Goal: Task Accomplishment & Management: Manage account settings

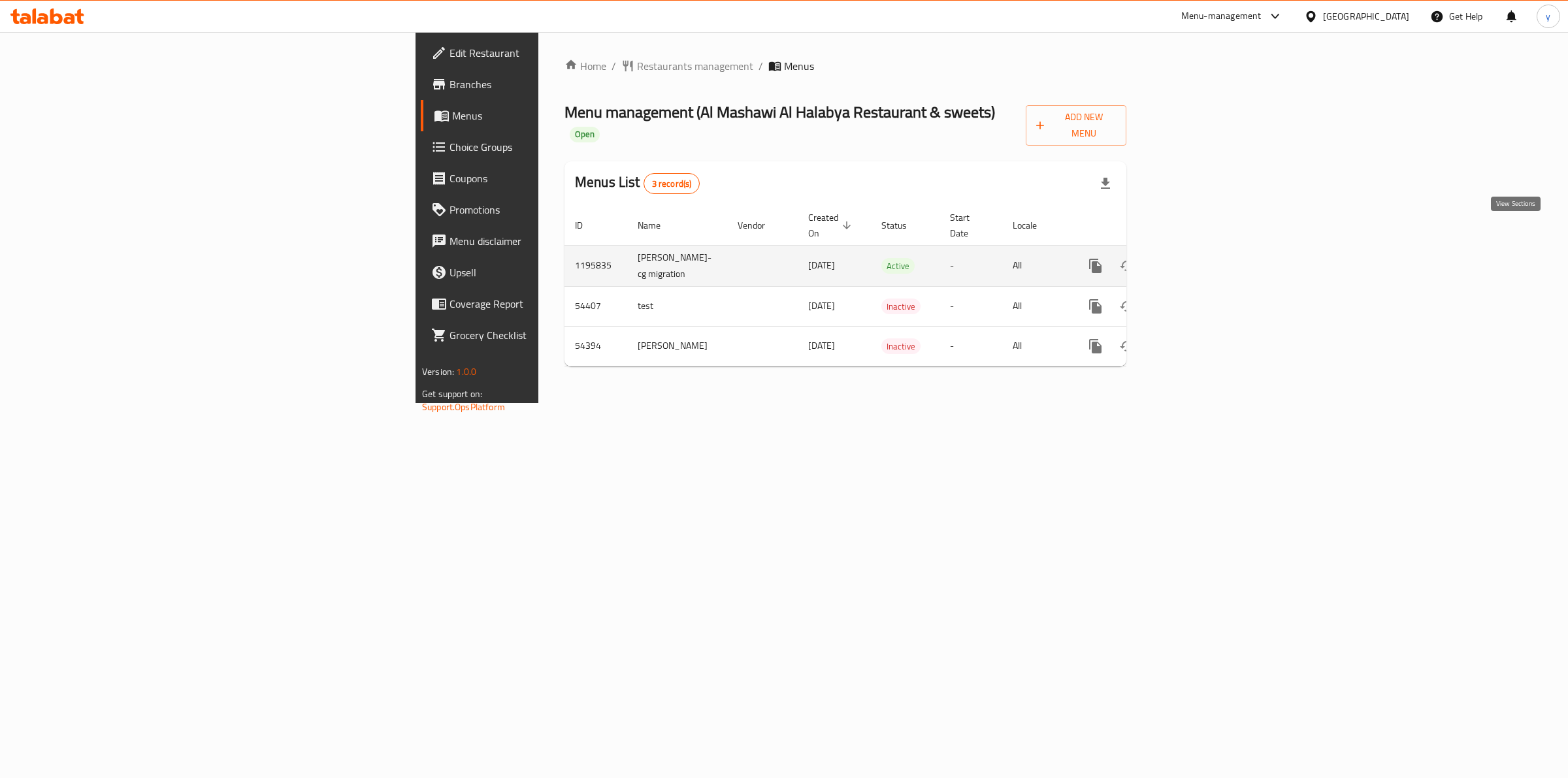
click at [1197, 258] on icon "enhanced table" at bounding box center [1189, 266] width 16 height 16
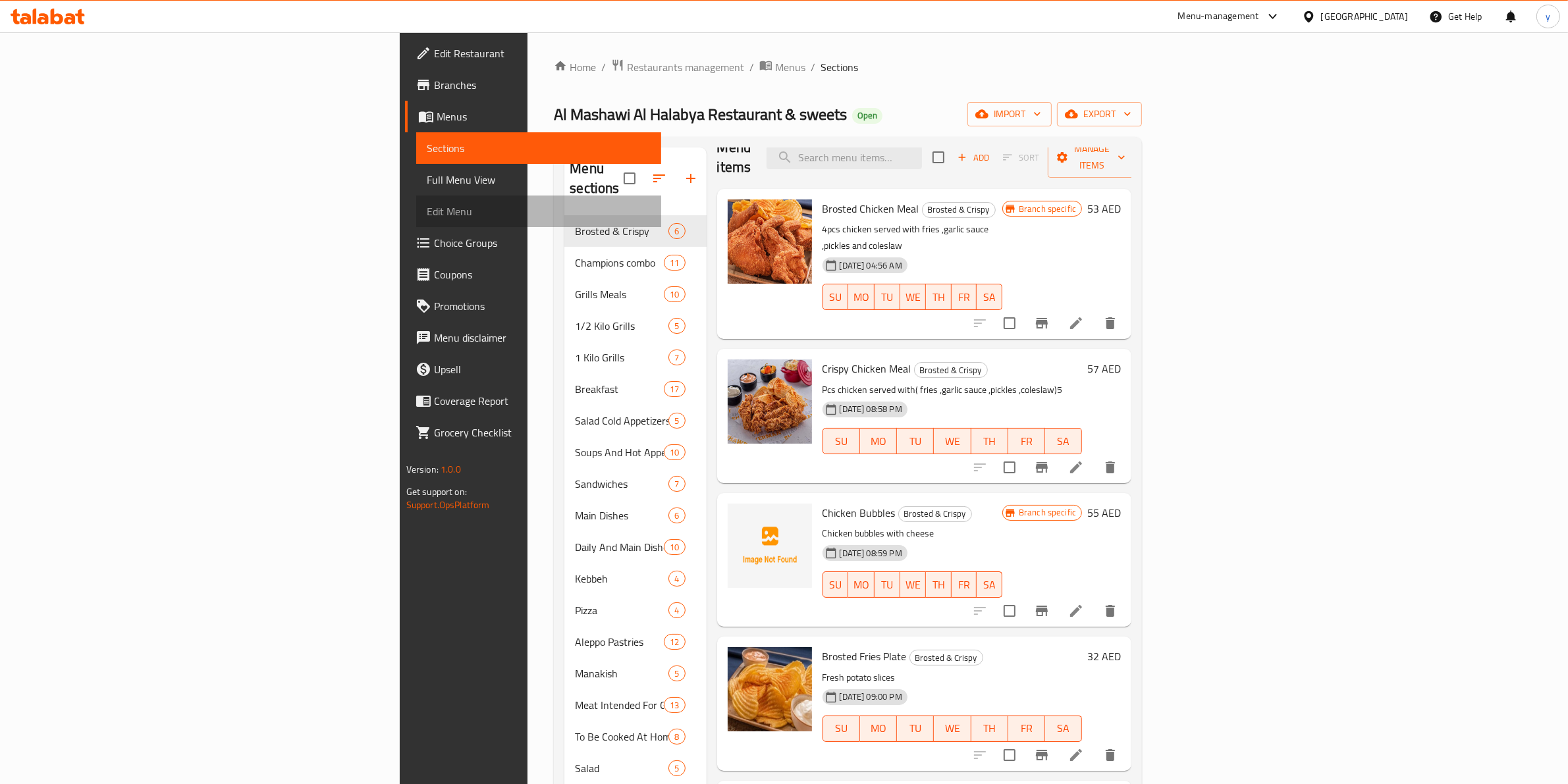
click at [426, 203] on span "Edit Menu" at bounding box center [538, 211] width 225 height 16
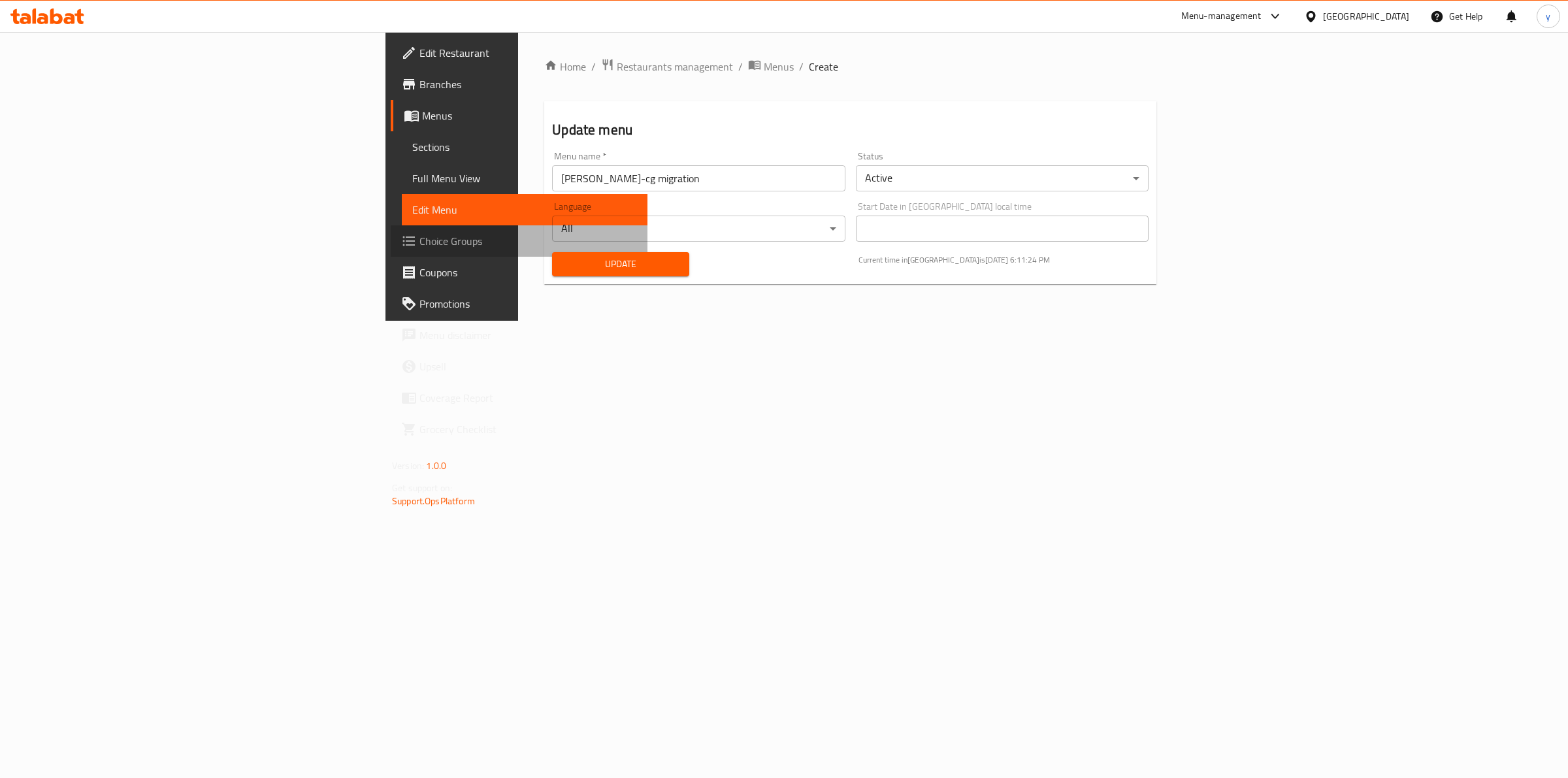
click at [420, 233] on span "Choice Groups" at bounding box center [528, 241] width 218 height 16
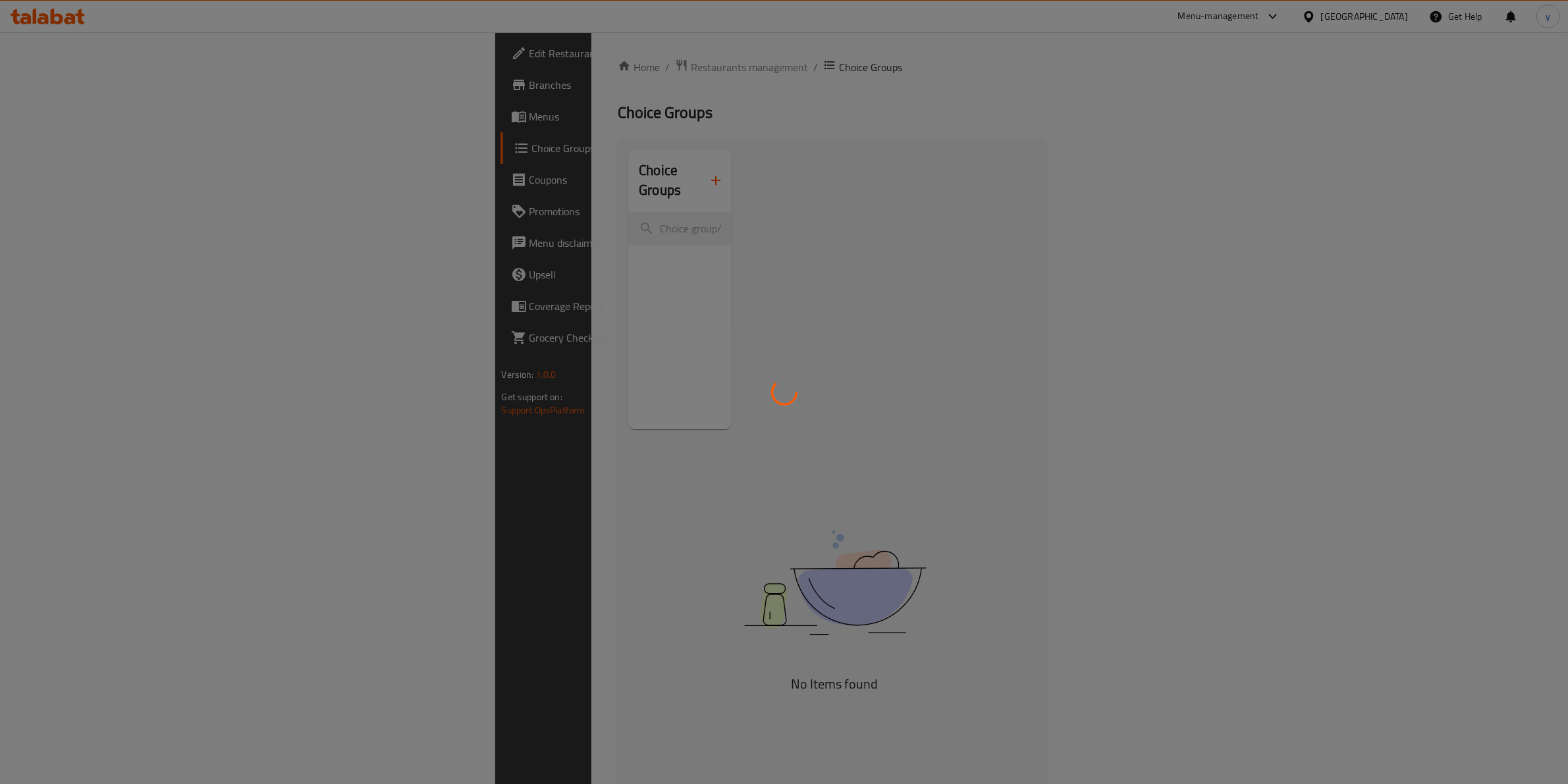
click at [65, 219] on div at bounding box center [784, 392] width 1568 height 784
click at [45, 120] on div at bounding box center [784, 392] width 1568 height 784
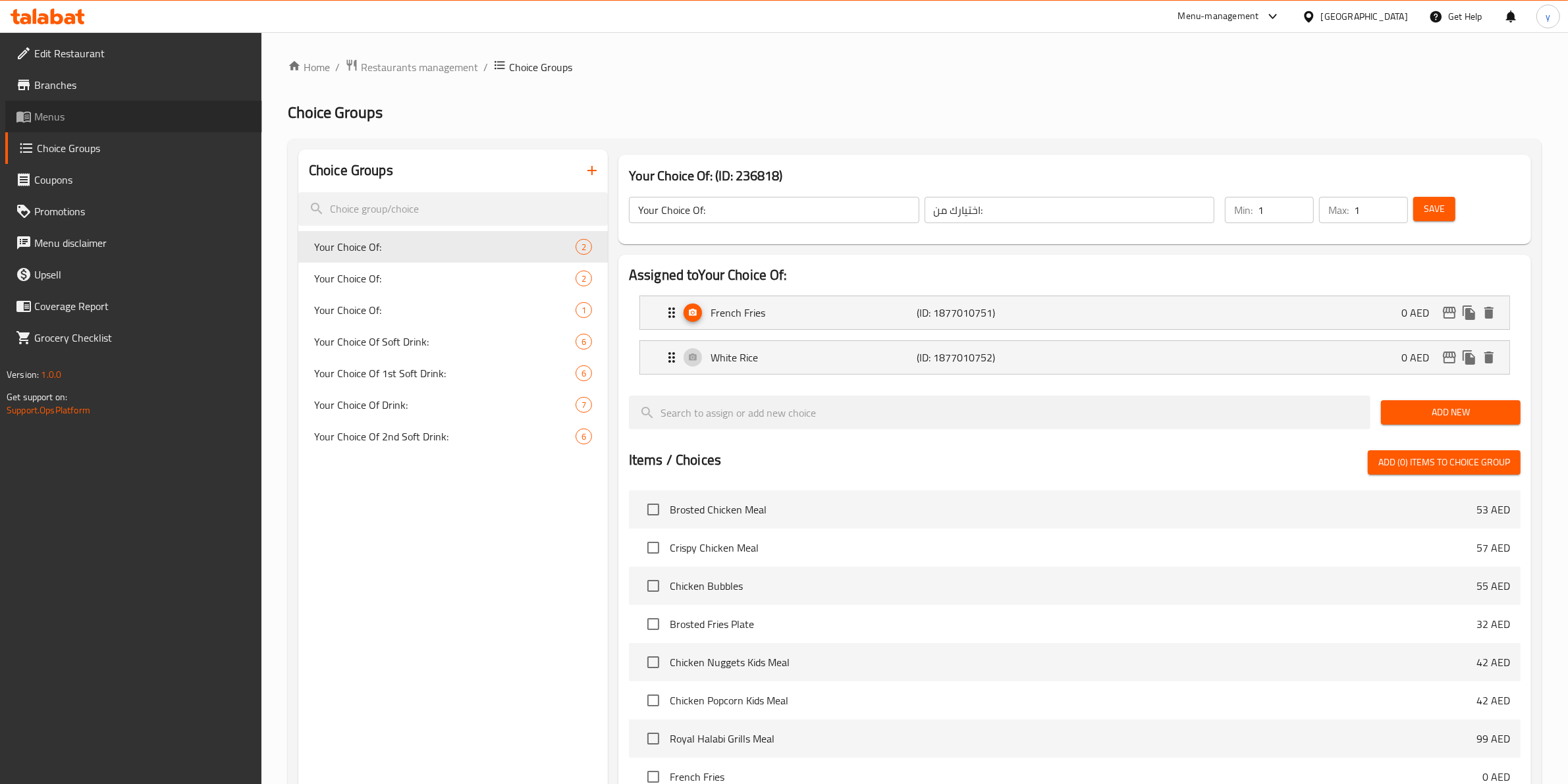
click at [55, 116] on span "Menus" at bounding box center [142, 116] width 218 height 16
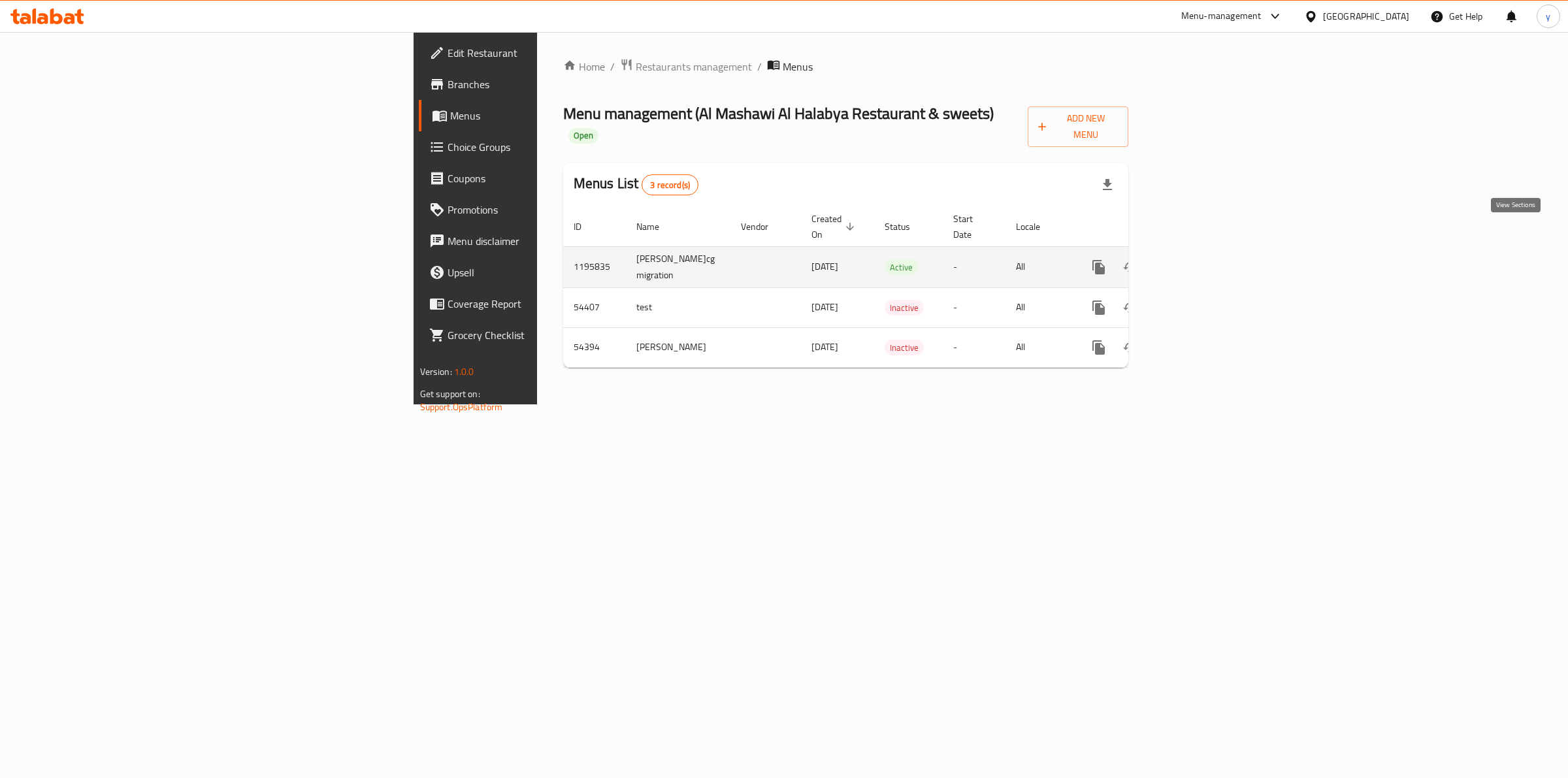
click at [1201, 260] on icon "enhanced table" at bounding box center [1193, 268] width 16 height 16
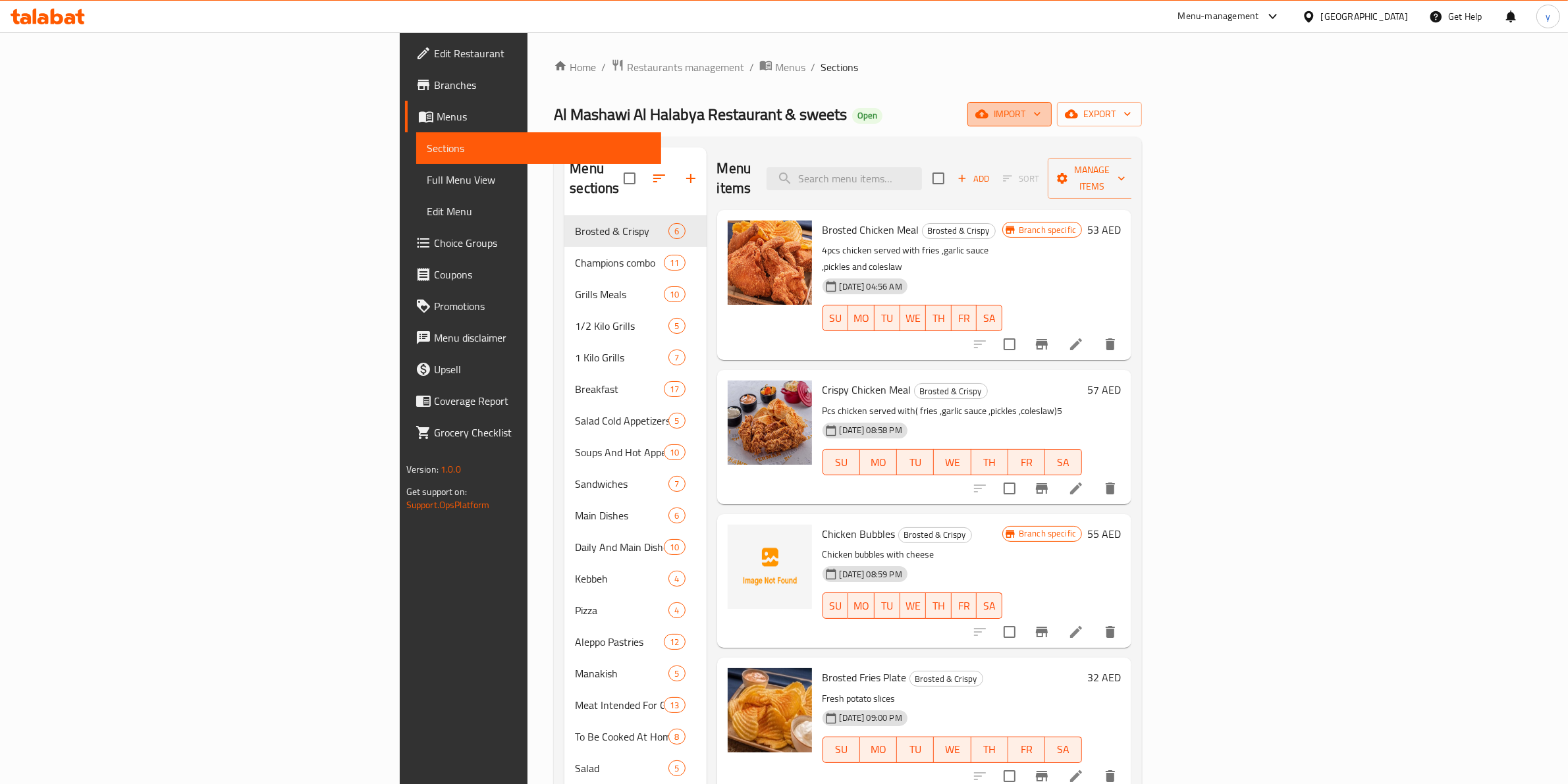
click at [1041, 113] on span "import" at bounding box center [1009, 114] width 64 height 16
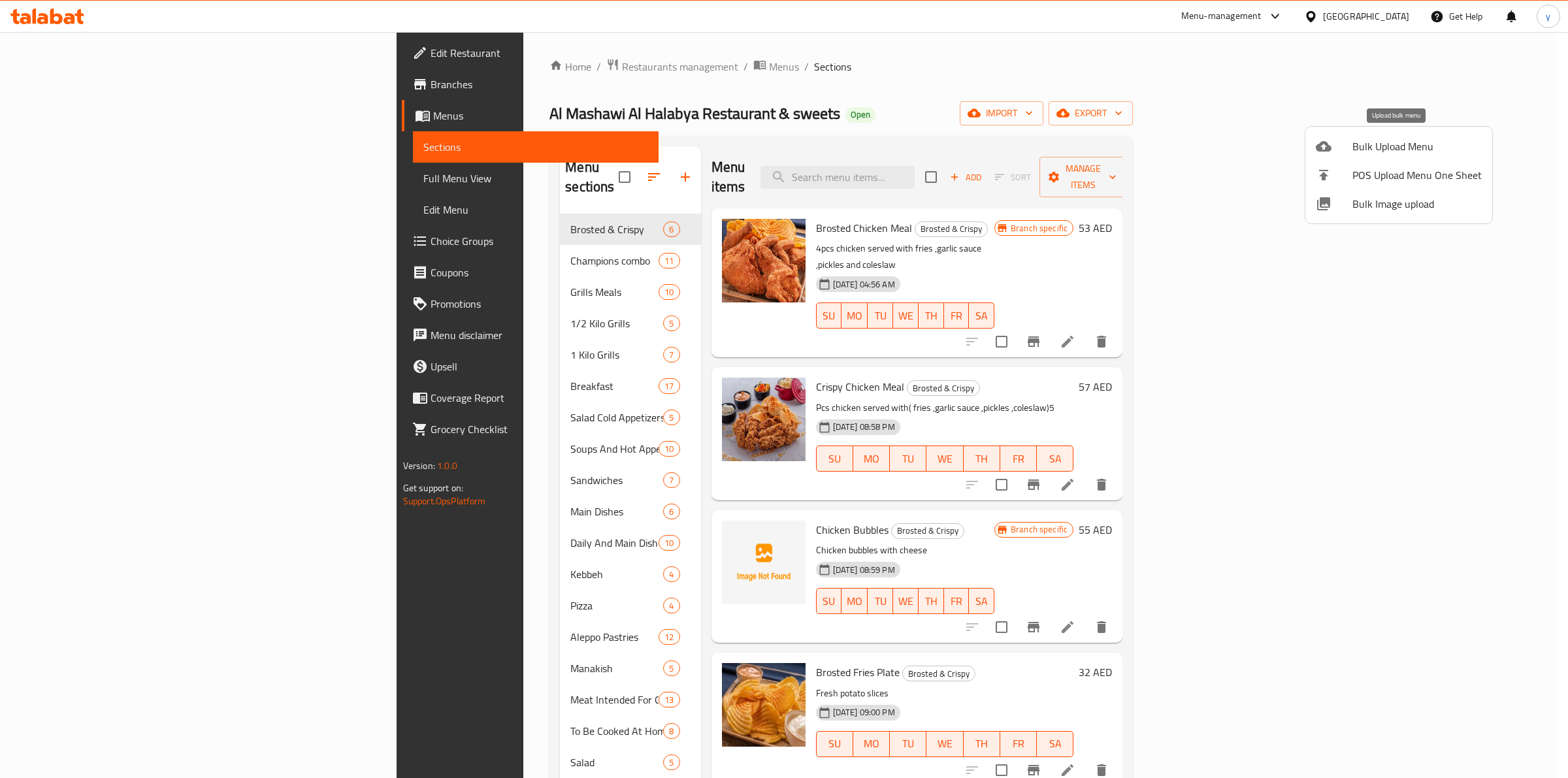
click at [1350, 141] on div at bounding box center [1333, 147] width 36 height 16
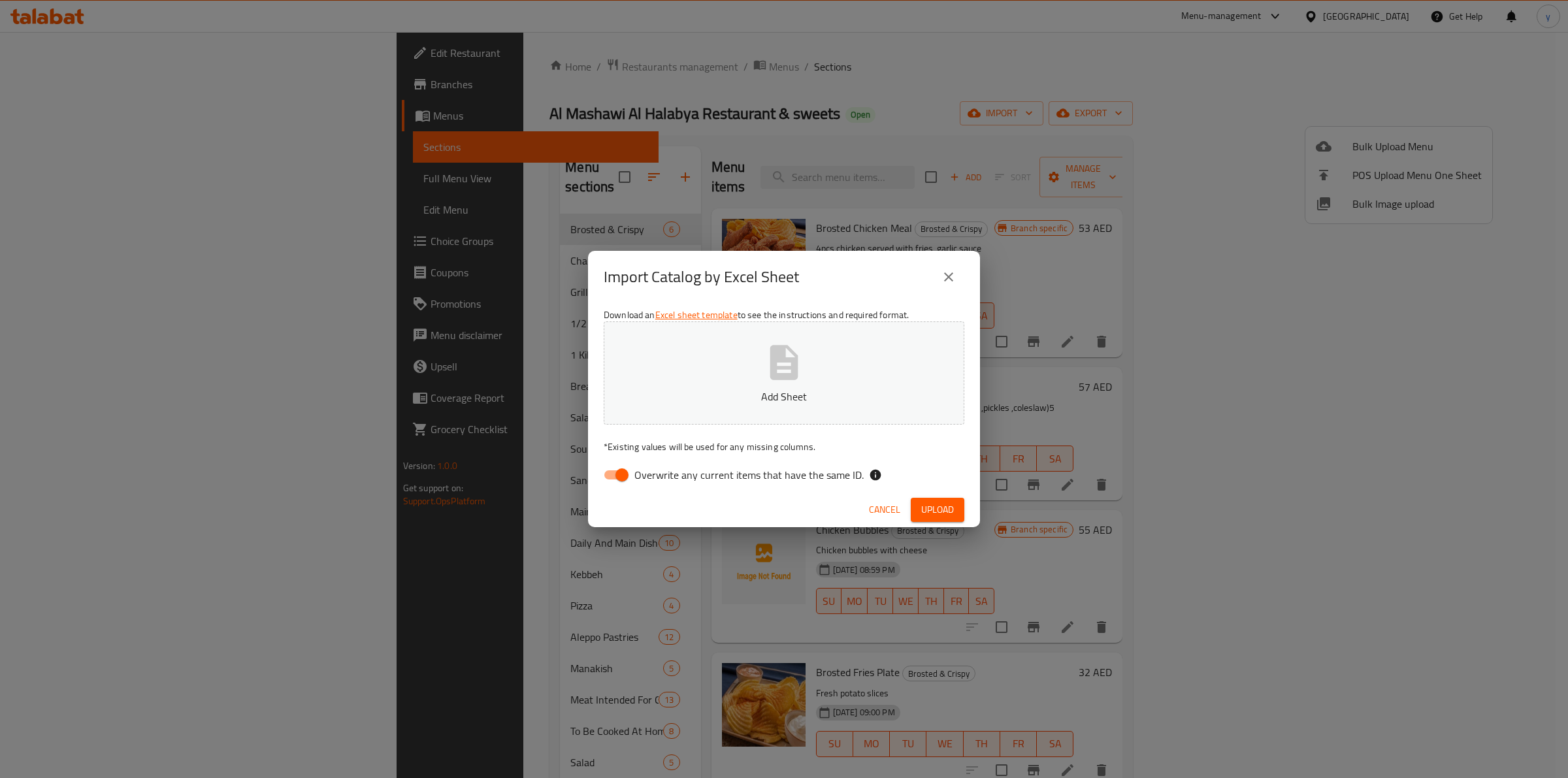
click at [687, 475] on span "Overwrite any current items that have the same ID." at bounding box center [749, 475] width 229 height 16
click at [660, 475] on input "Overwrite any current items that have the same ID." at bounding box center [622, 475] width 75 height 25
checkbox input "false"
click at [756, 374] on button "Add Sheet" at bounding box center [784, 373] width 361 height 103
click at [916, 499] on button "Upload" at bounding box center [937, 509] width 53 height 24
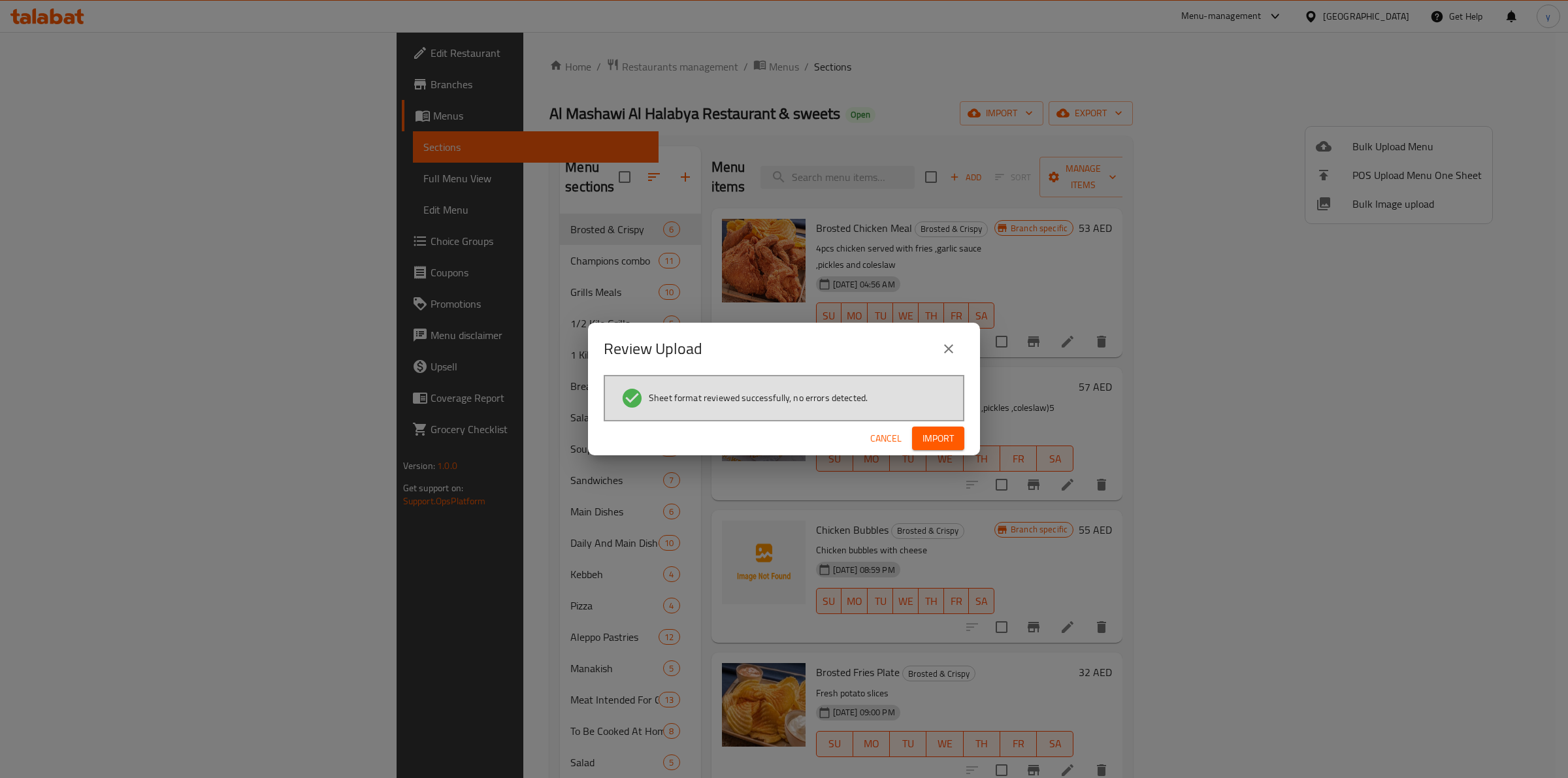
click at [932, 443] on span "Import" at bounding box center [938, 438] width 31 height 16
click at [931, 354] on div "Review Upload" at bounding box center [784, 349] width 361 height 31
click at [956, 344] on icon "close" at bounding box center [948, 349] width 16 height 16
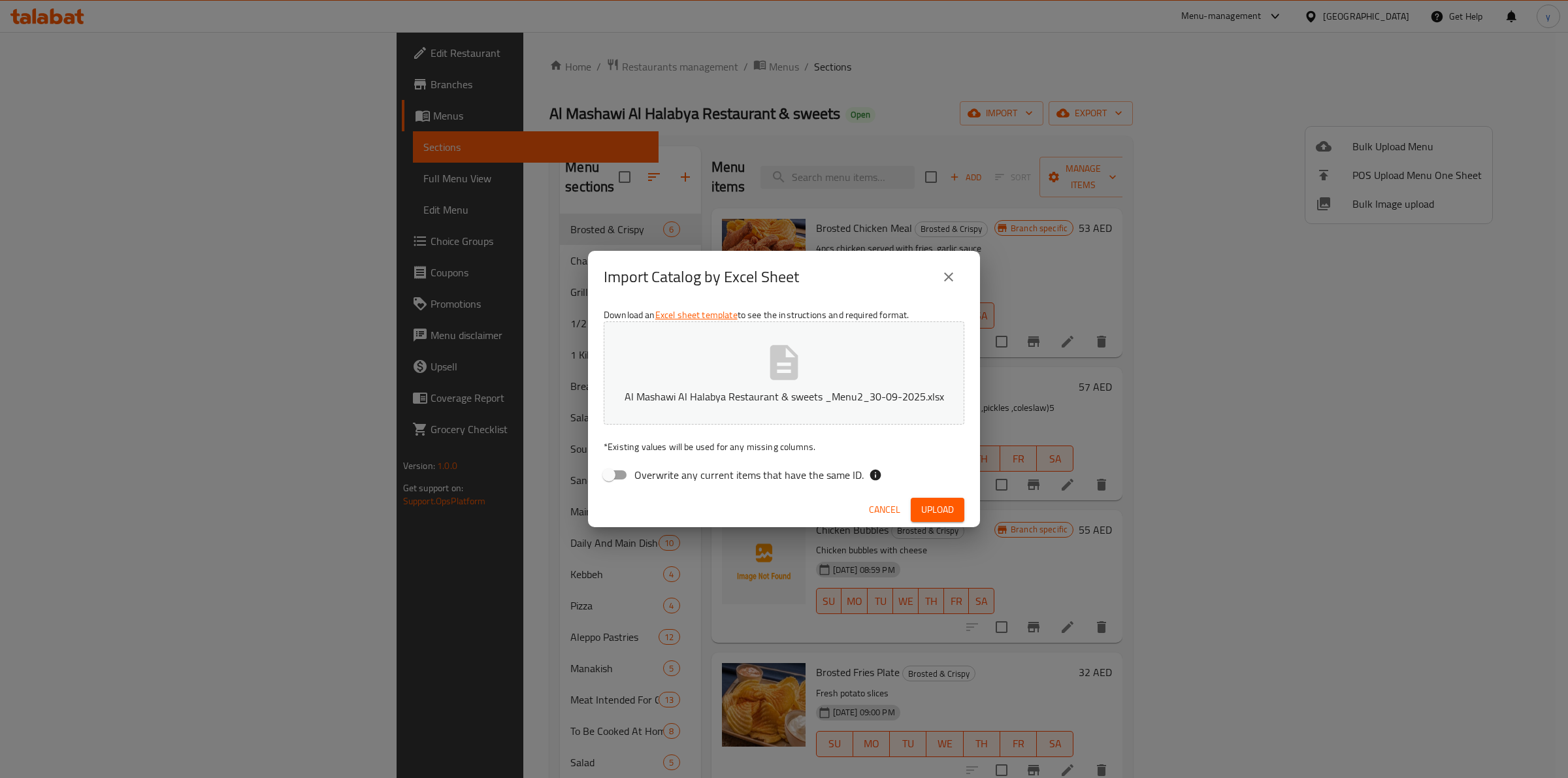
click at [950, 283] on icon "close" at bounding box center [948, 277] width 16 height 16
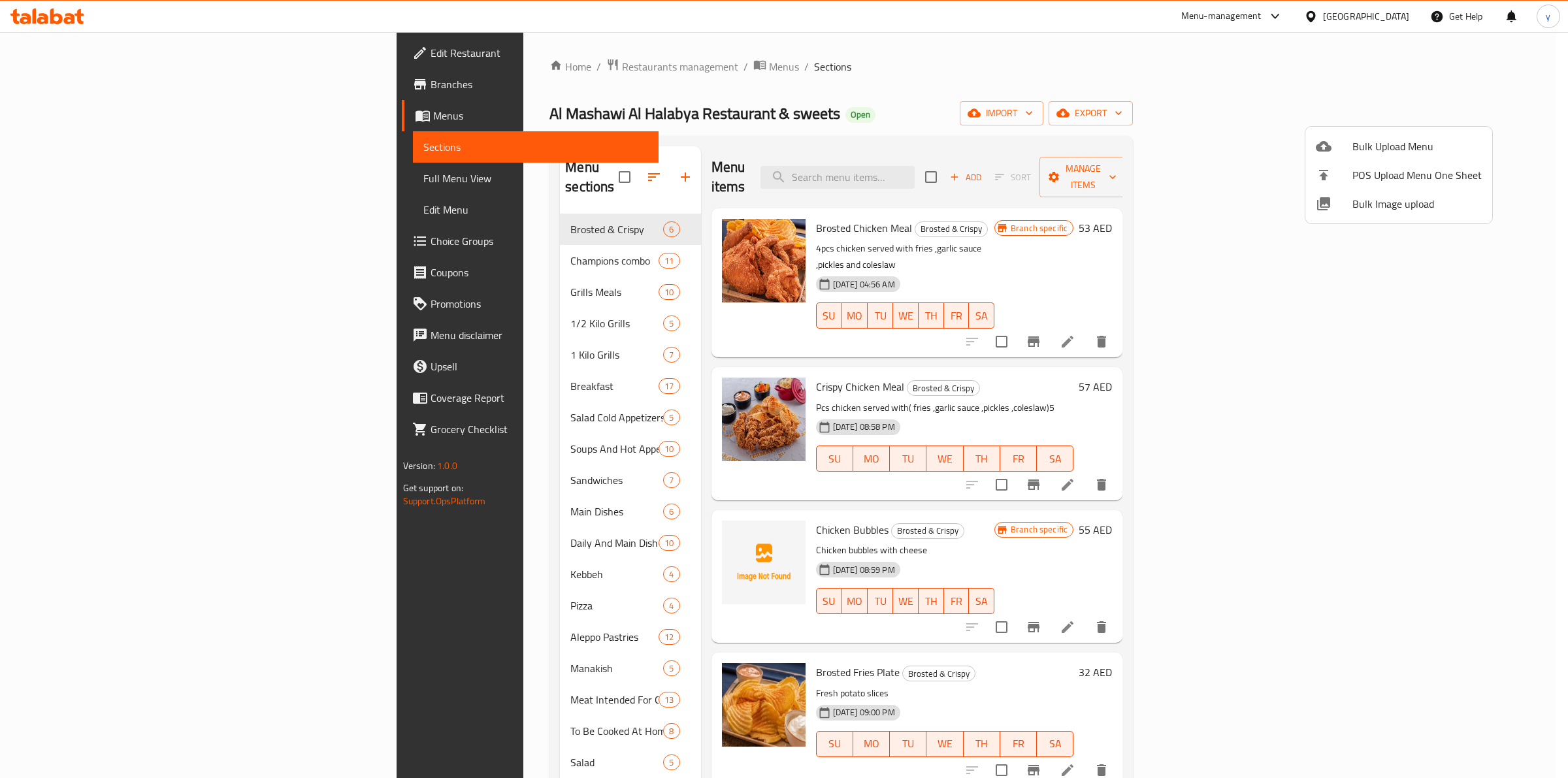
click at [47, 122] on div at bounding box center [784, 389] width 1568 height 778
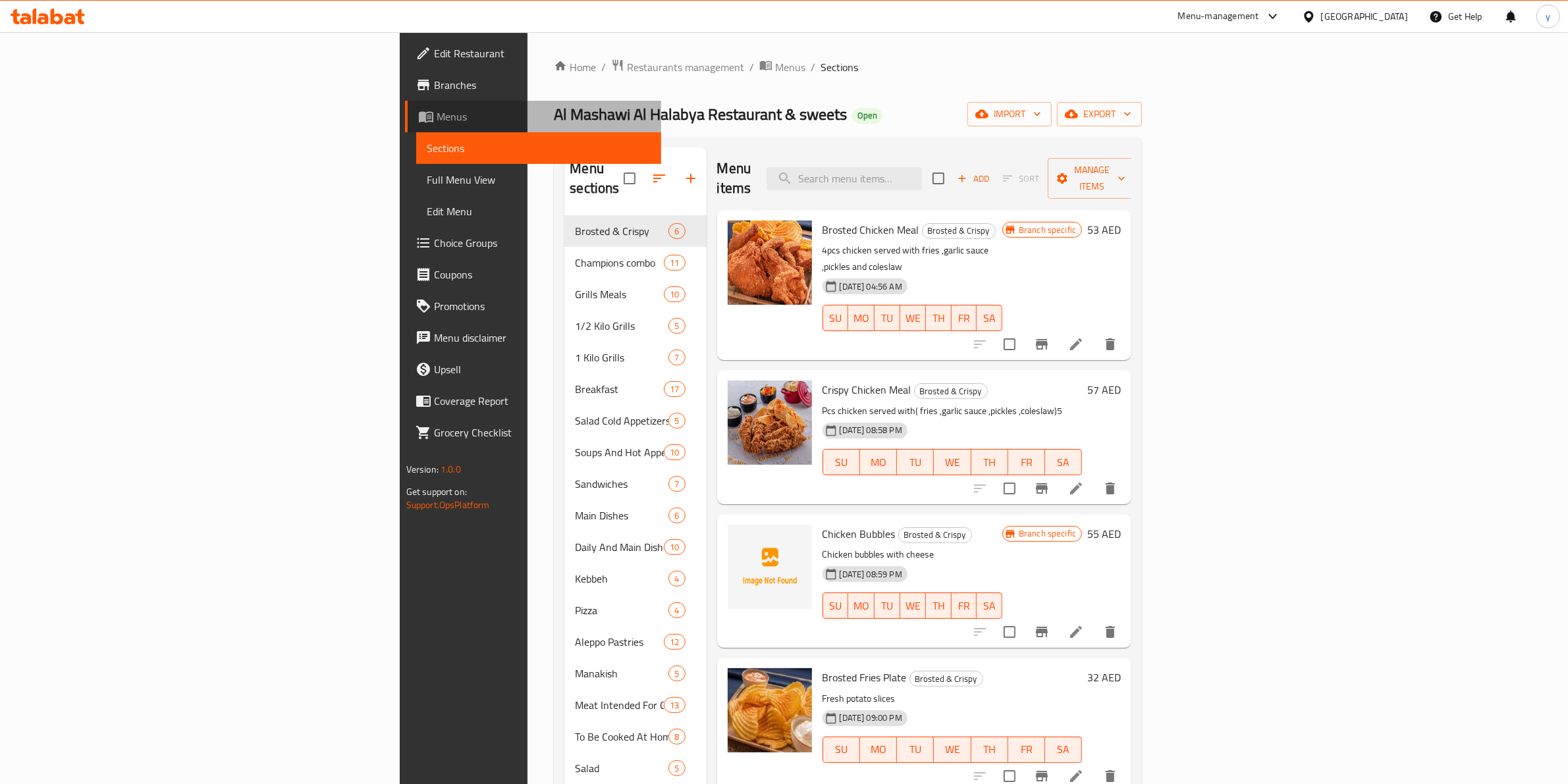
click at [436, 123] on span "Menus" at bounding box center [544, 116] width 215 height 16
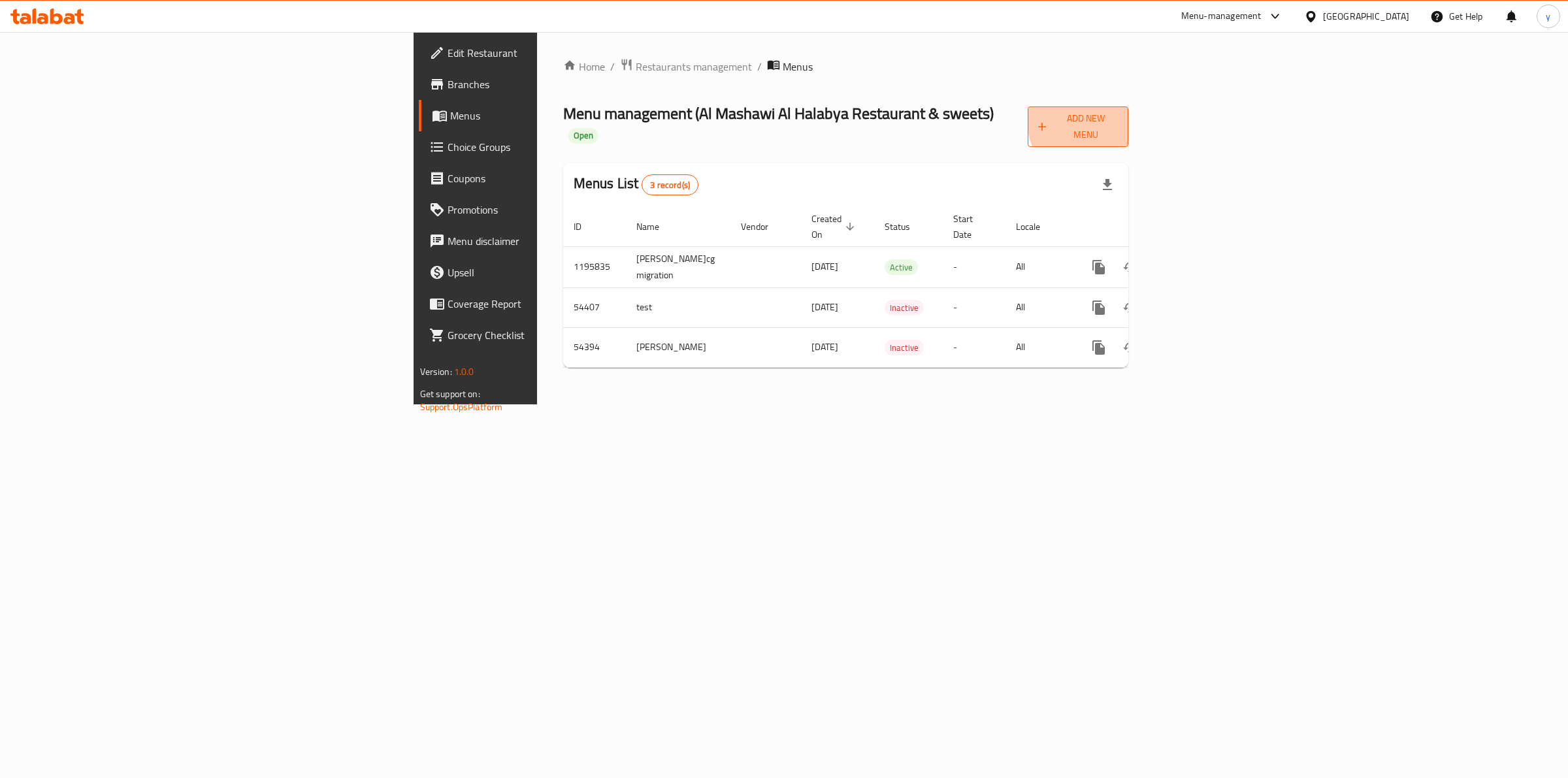
click at [1129, 115] on button "Add New Menu" at bounding box center [1078, 127] width 101 height 41
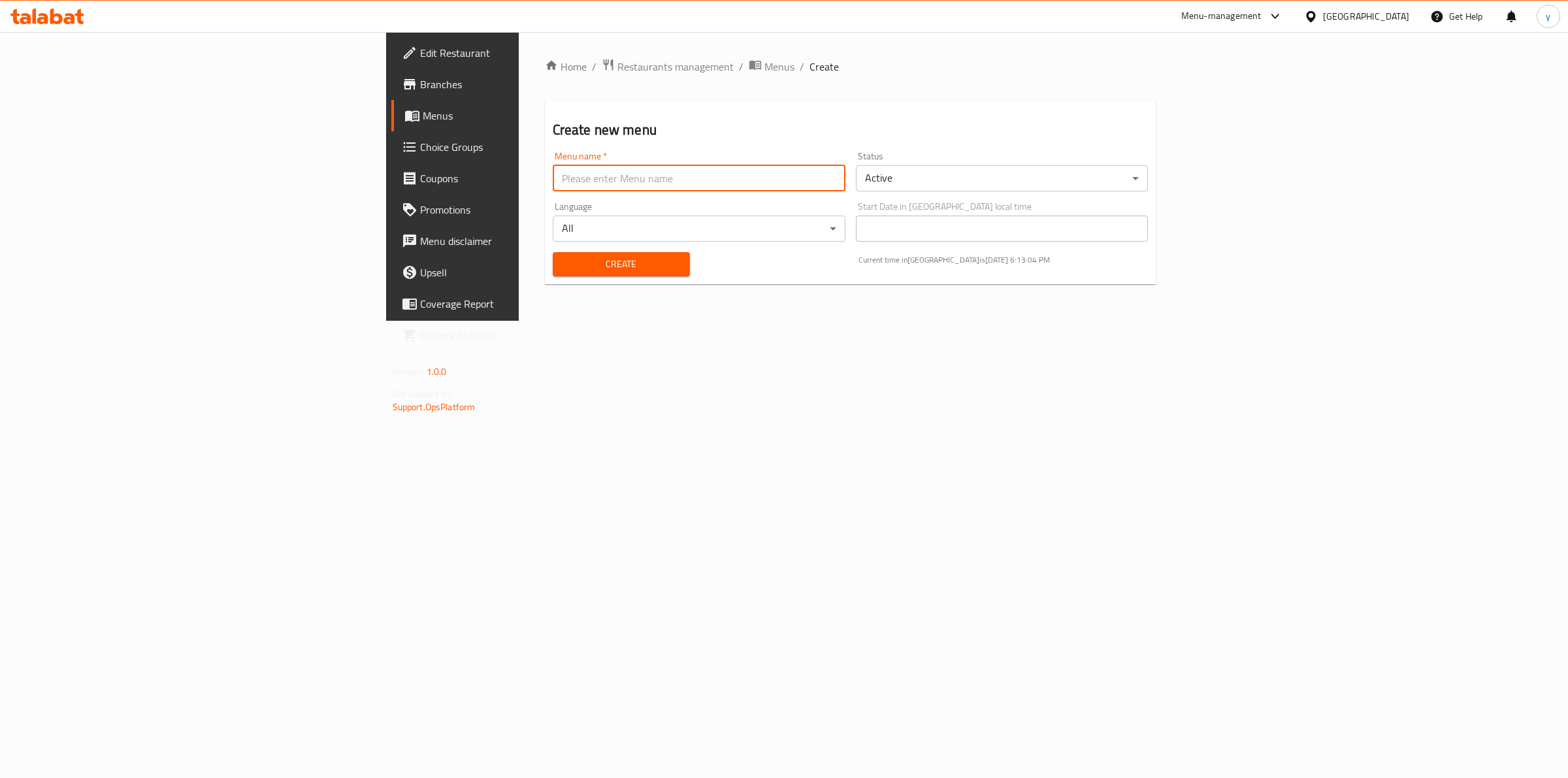
click at [556, 181] on input "text" at bounding box center [699, 178] width 292 height 26
type input "Youssef 30/9/2025"
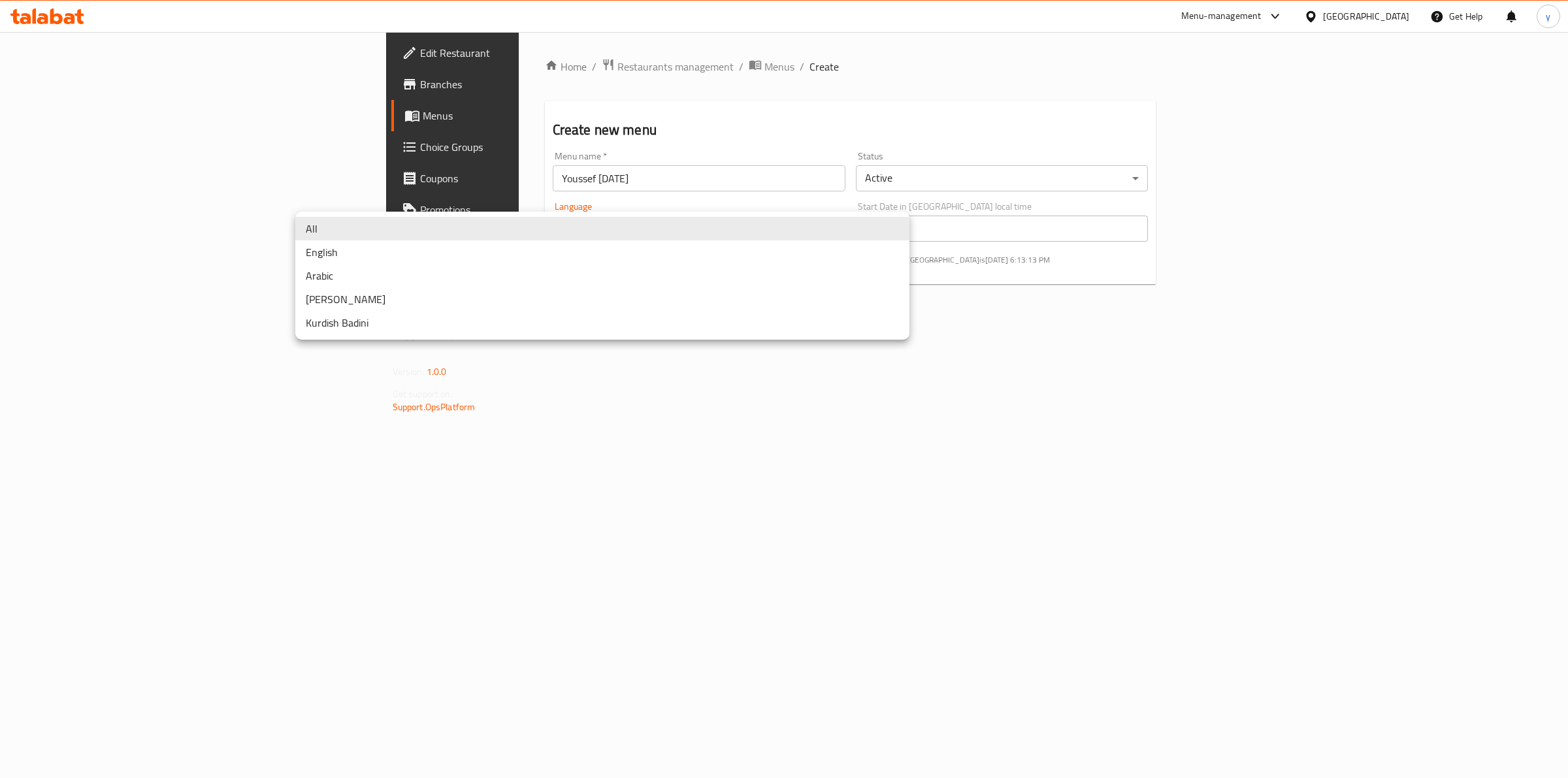
drag, startPoint x: 440, startPoint y: 219, endPoint x: 452, endPoint y: 259, distance: 41.8
click at [452, 259] on body "​ Menu-management United Arab Emirates Get Help y Edit Restaurant Branches Menu…" at bounding box center [784, 405] width 1568 height 746
click at [380, 433] on div at bounding box center [784, 389] width 1568 height 778
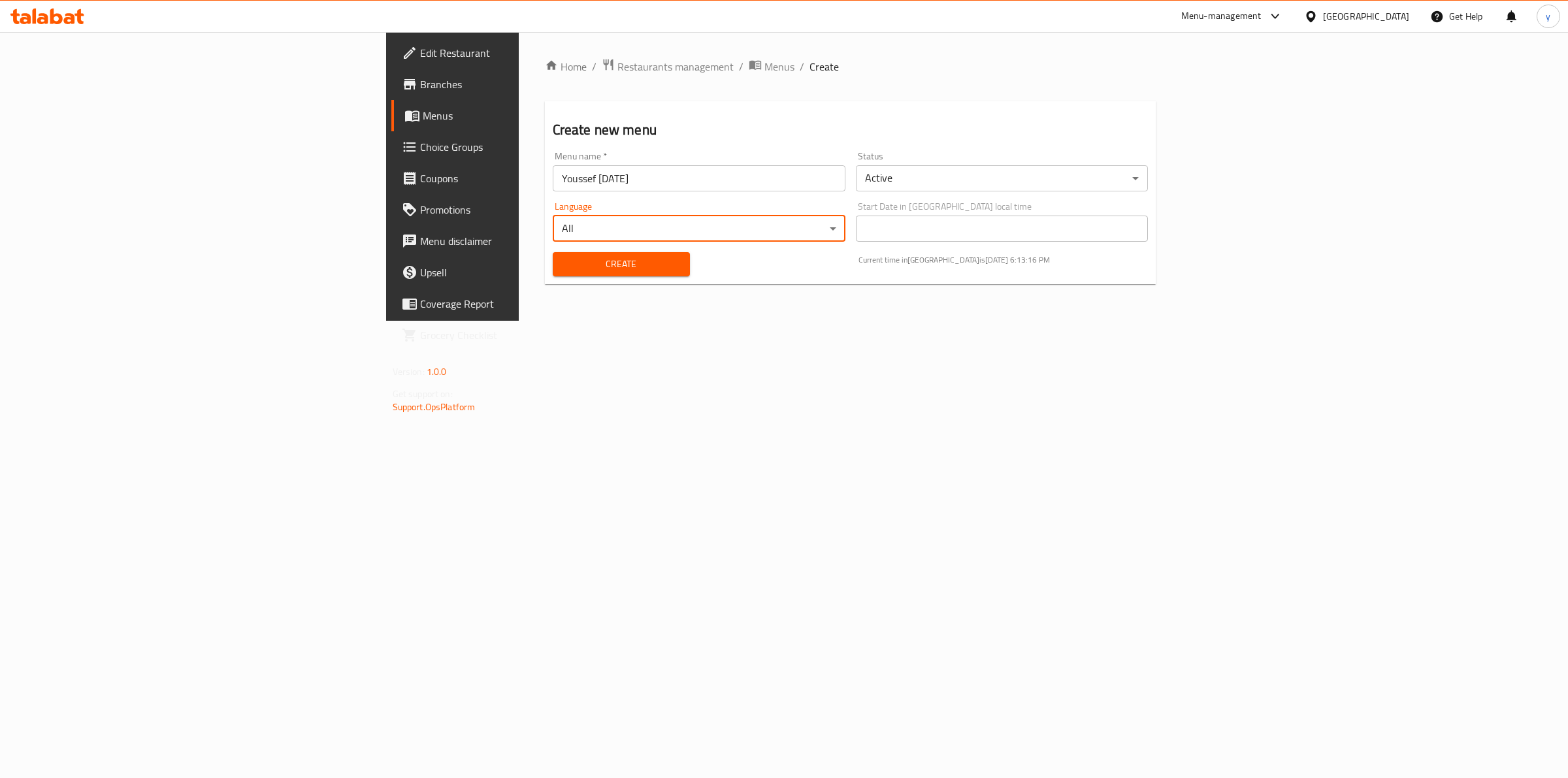
click at [553, 275] on button "Create" at bounding box center [621, 264] width 137 height 24
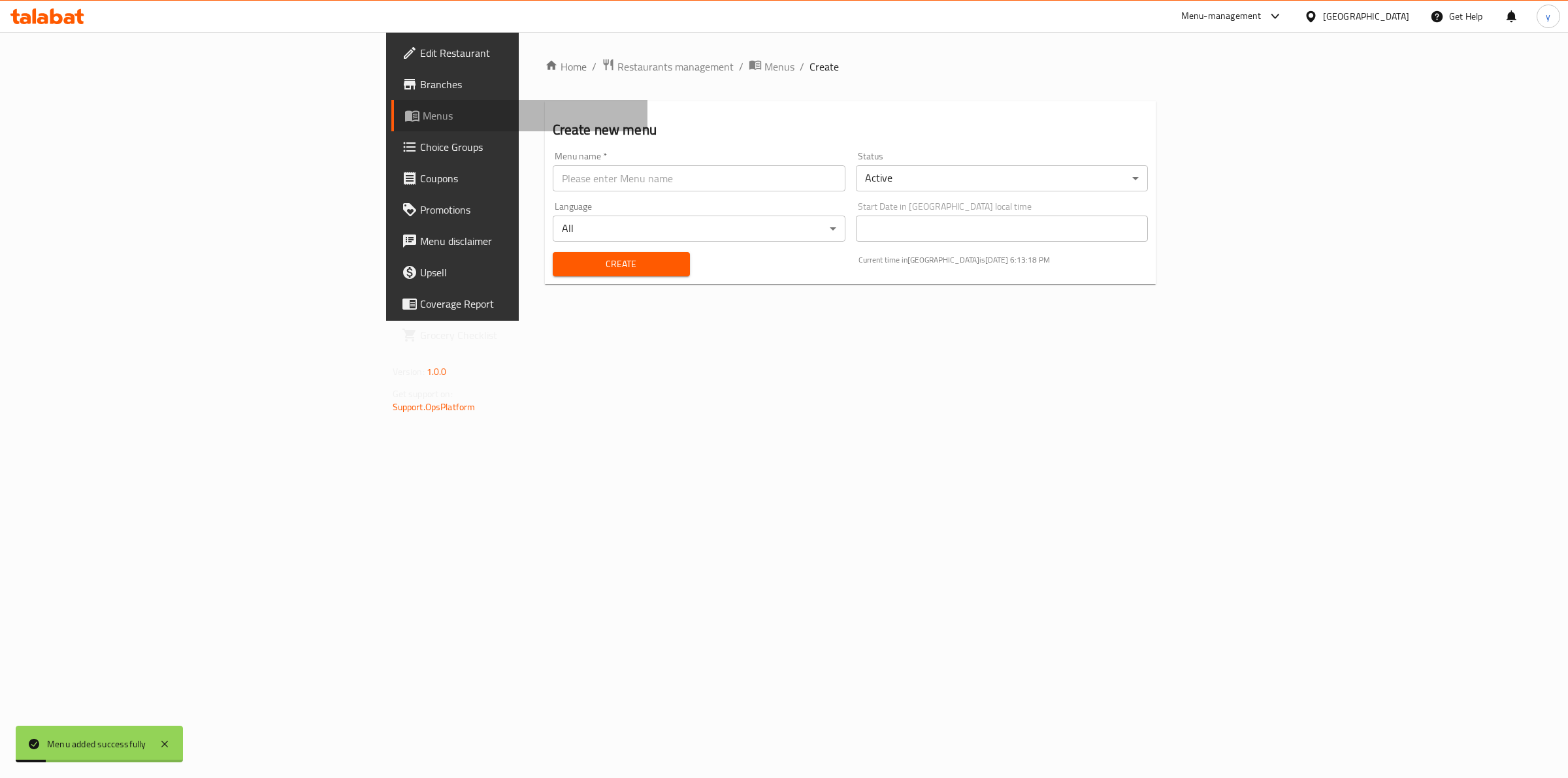
click at [391, 102] on link "Menus" at bounding box center [519, 115] width 257 height 31
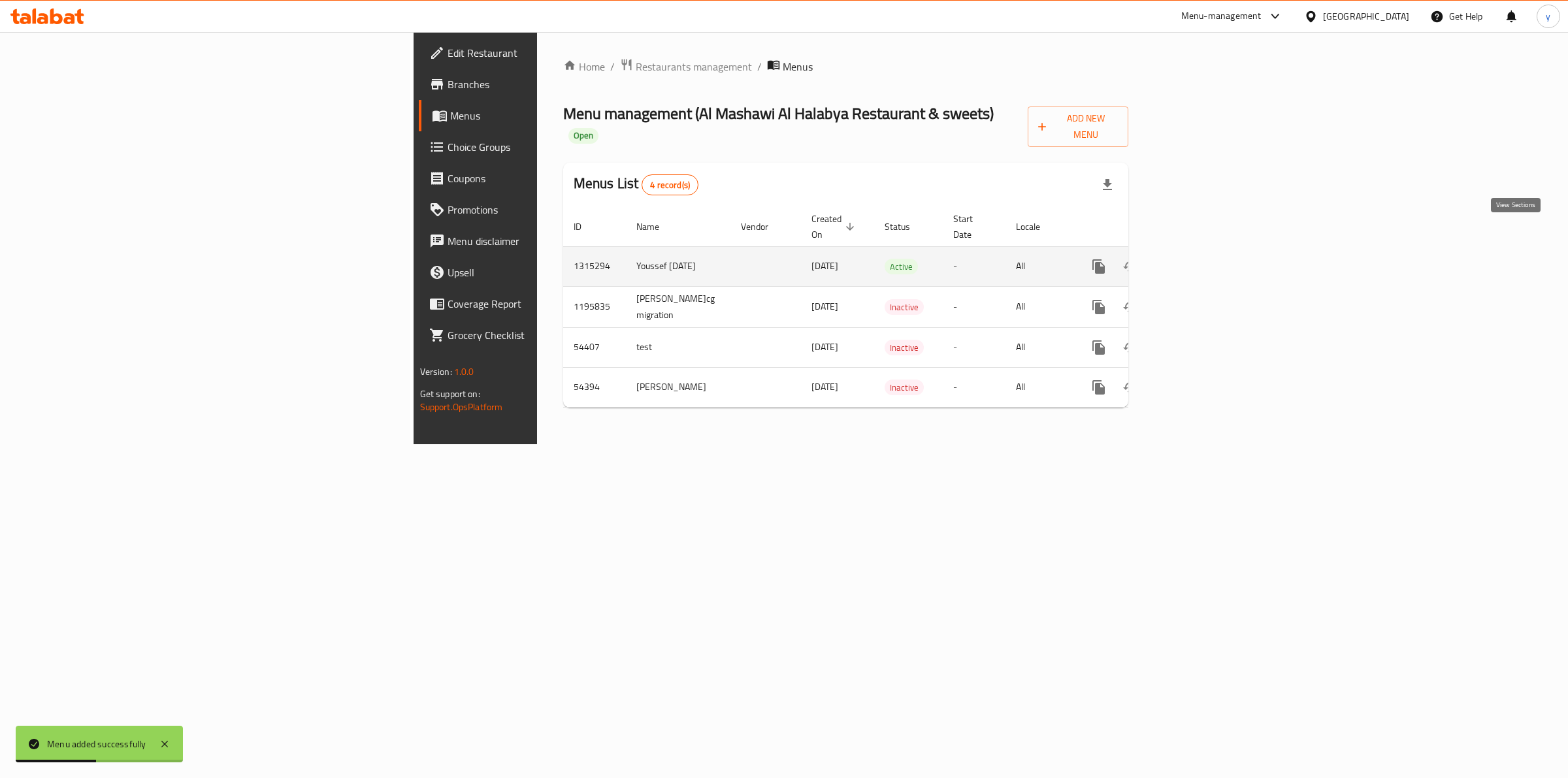
click at [1209, 251] on link "enhanced table" at bounding box center [1192, 266] width 31 height 31
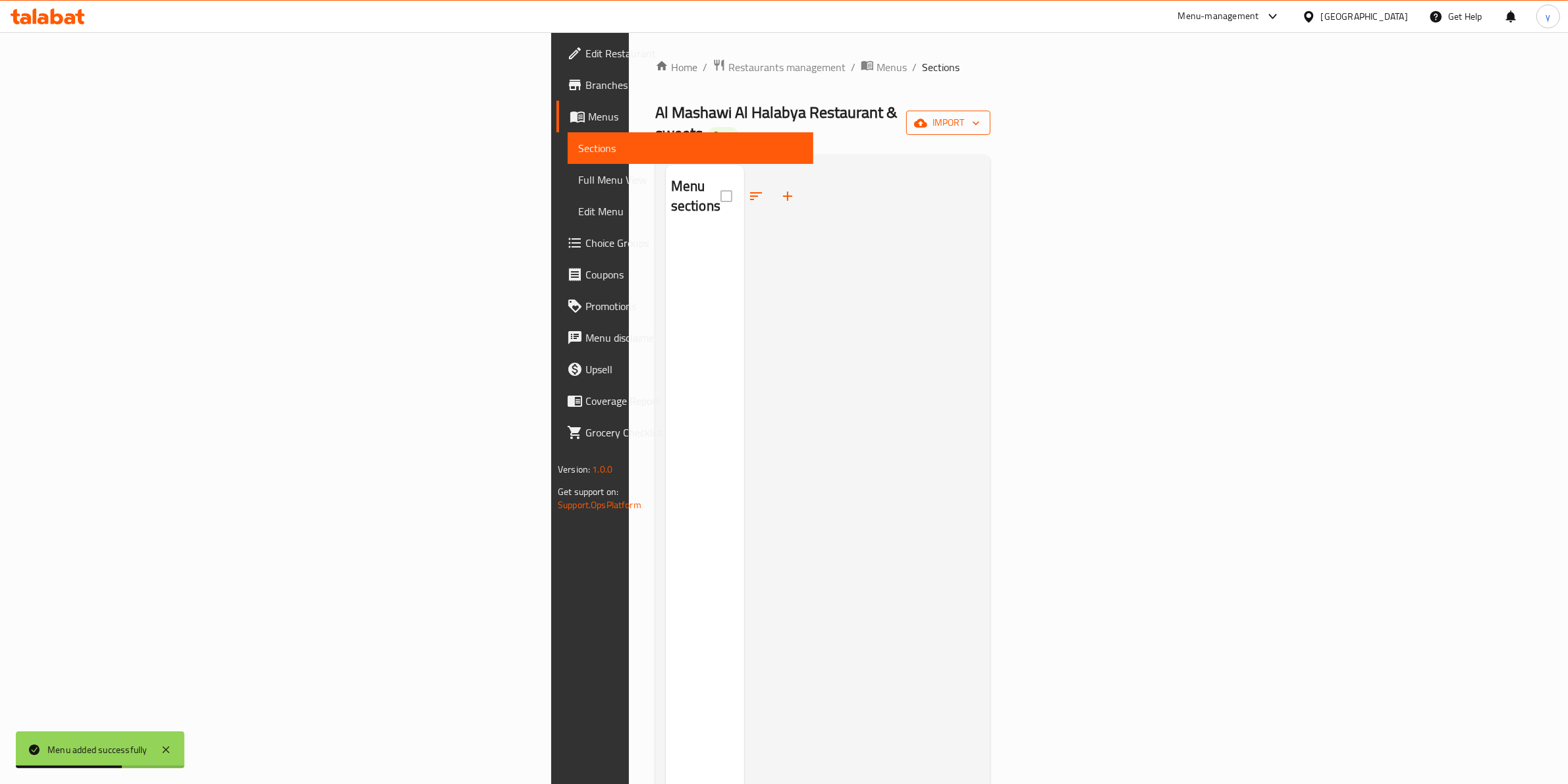
click at [980, 116] on span "import" at bounding box center [948, 123] width 64 height 16
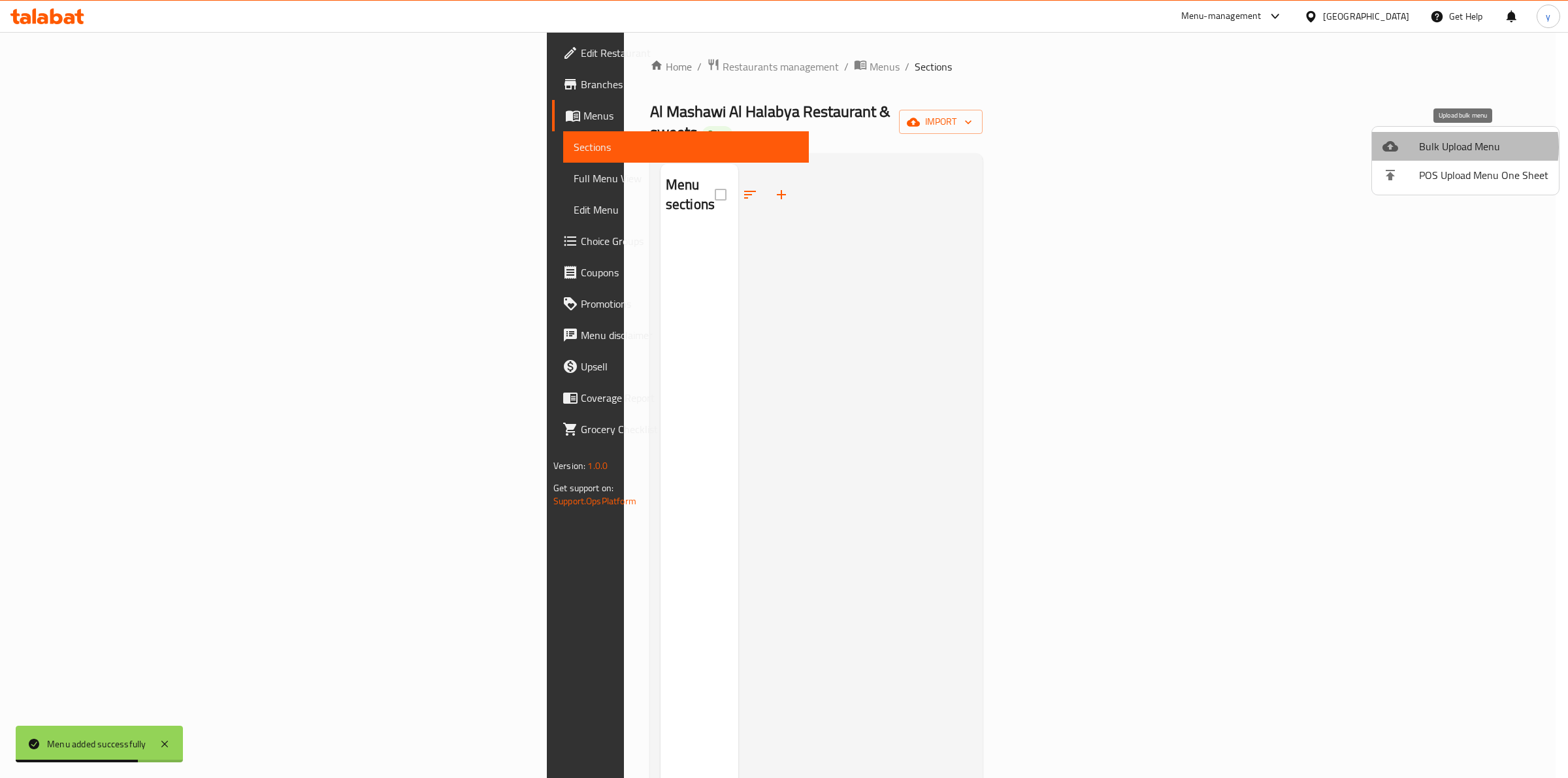
click at [1451, 147] on span "Bulk Upload Menu" at bounding box center [1484, 147] width 130 height 16
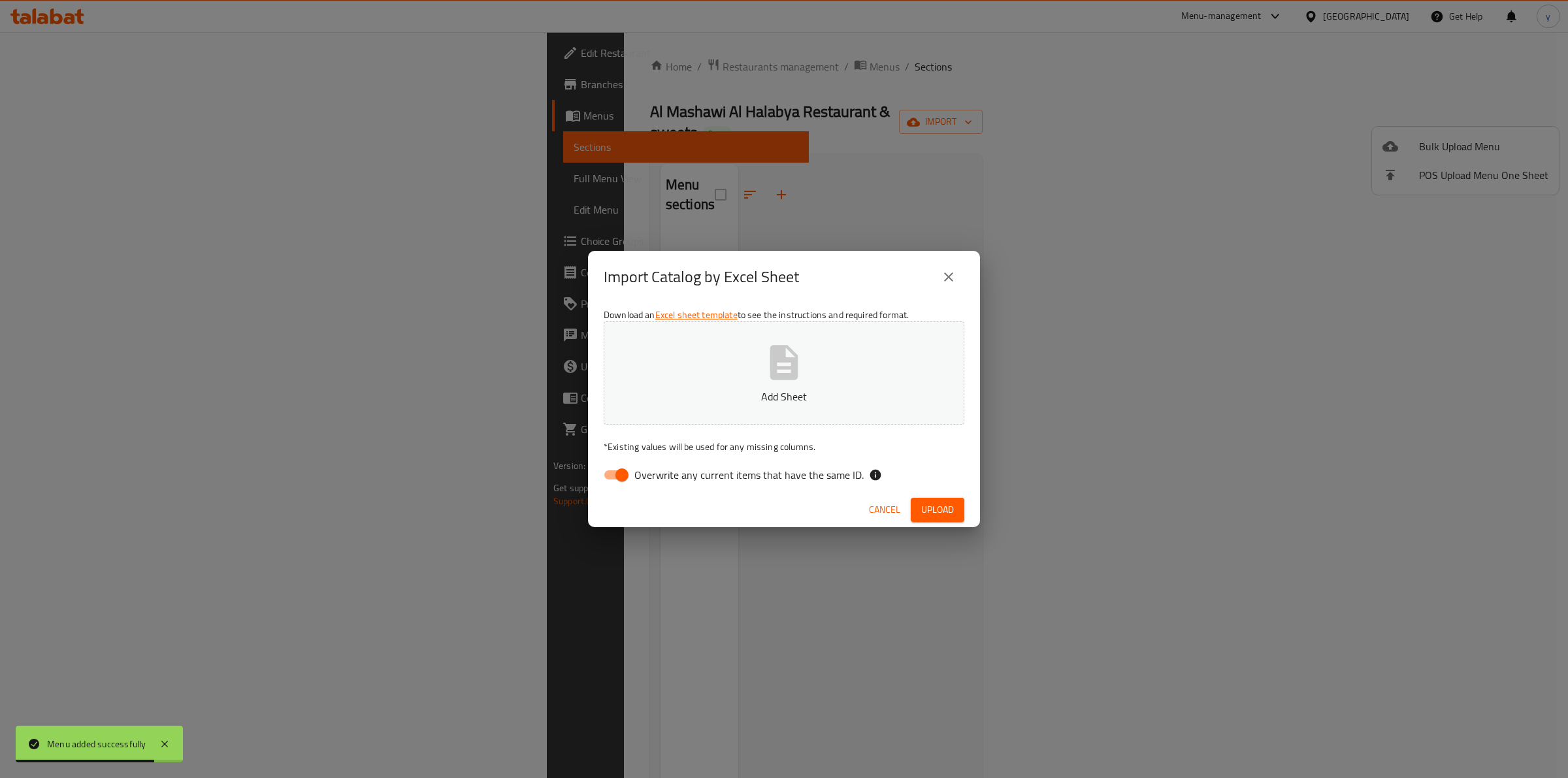
click at [629, 472] on input "Overwrite any current items that have the same ID." at bounding box center [622, 475] width 75 height 25
checkbox input "false"
click at [811, 292] on div "Import Catalog by Excel Sheet" at bounding box center [784, 277] width 361 height 31
click at [795, 366] on icon "button" at bounding box center [784, 362] width 28 height 35
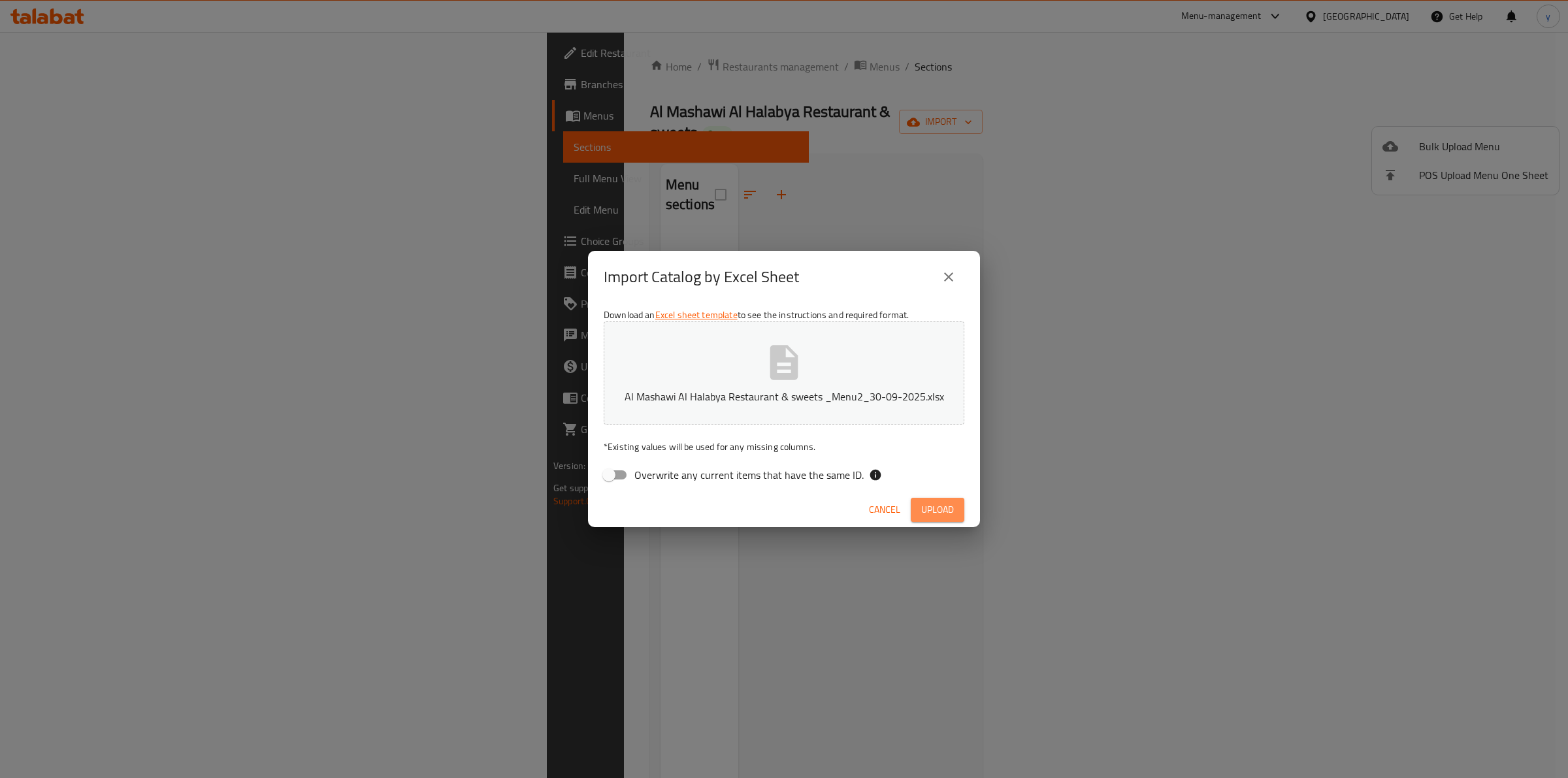
click at [923, 504] on span "Upload" at bounding box center [937, 509] width 33 height 16
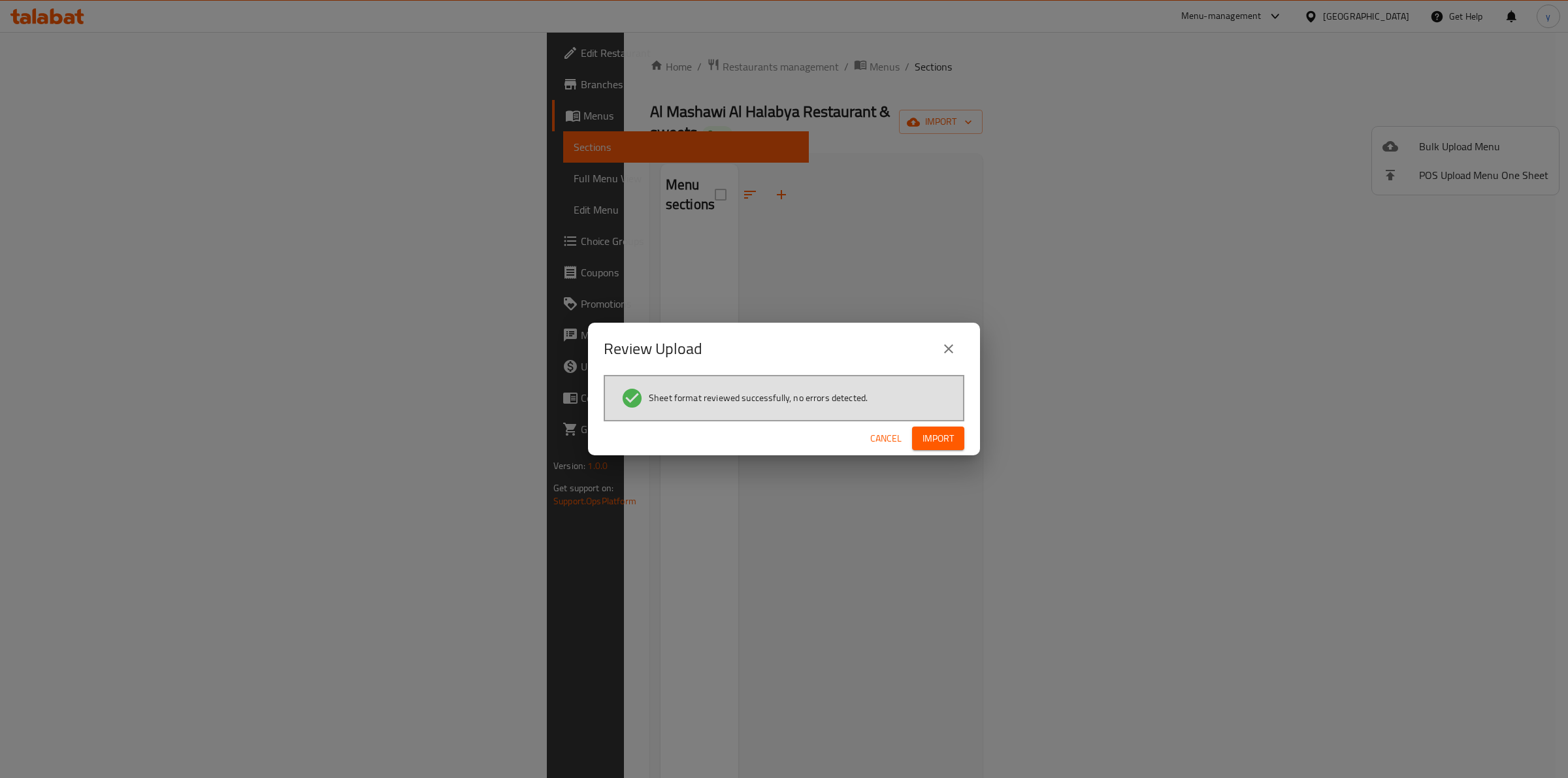
click at [948, 433] on span "Import" at bounding box center [938, 438] width 31 height 16
click at [945, 344] on icon "close" at bounding box center [948, 349] width 16 height 16
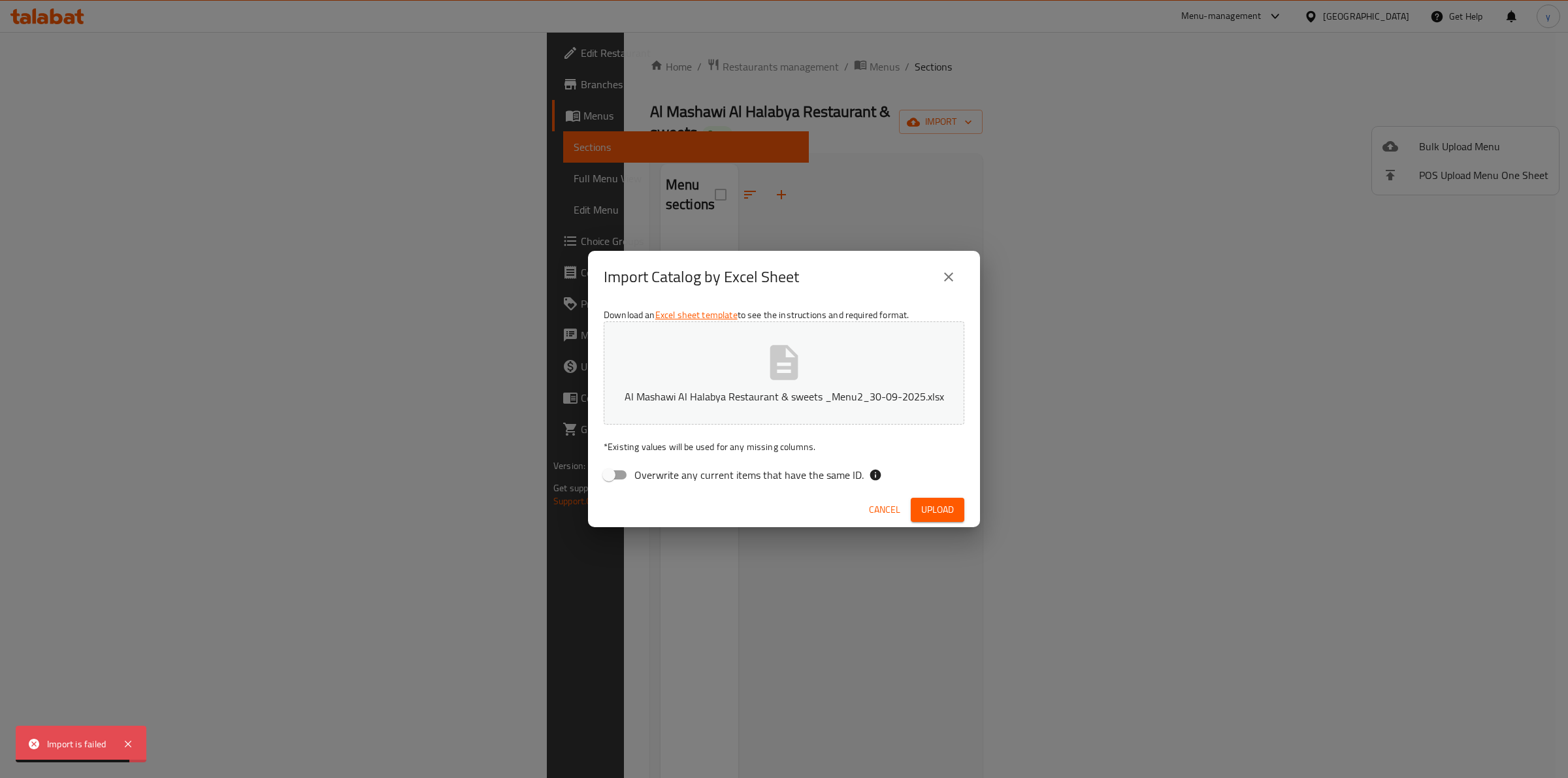
click at [948, 273] on icon "close" at bounding box center [948, 277] width 16 height 16
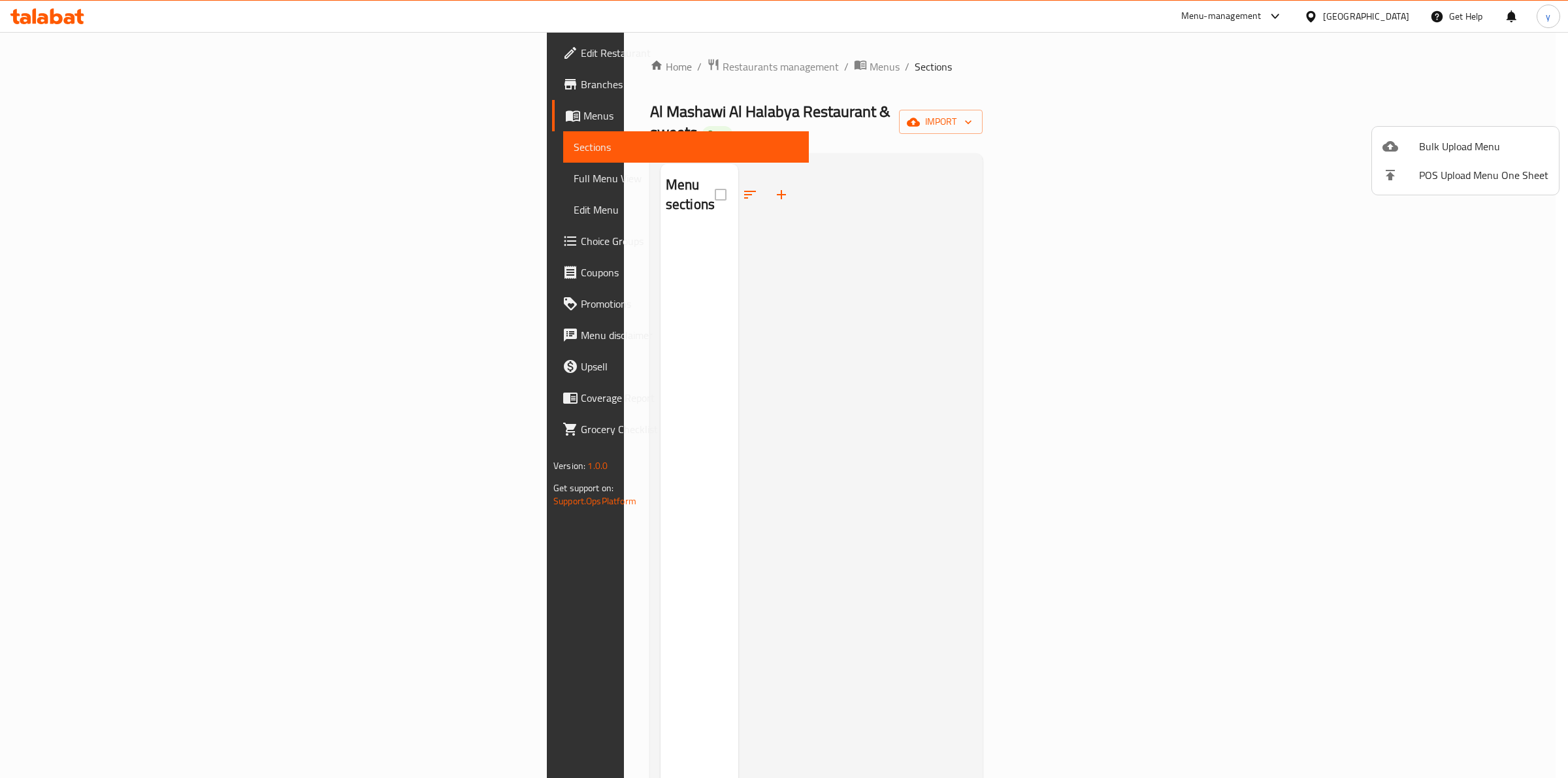
drag, startPoint x: 86, startPoint y: 112, endPoint x: 79, endPoint y: 112, distance: 7.0
click at [83, 112] on div at bounding box center [784, 389] width 1568 height 778
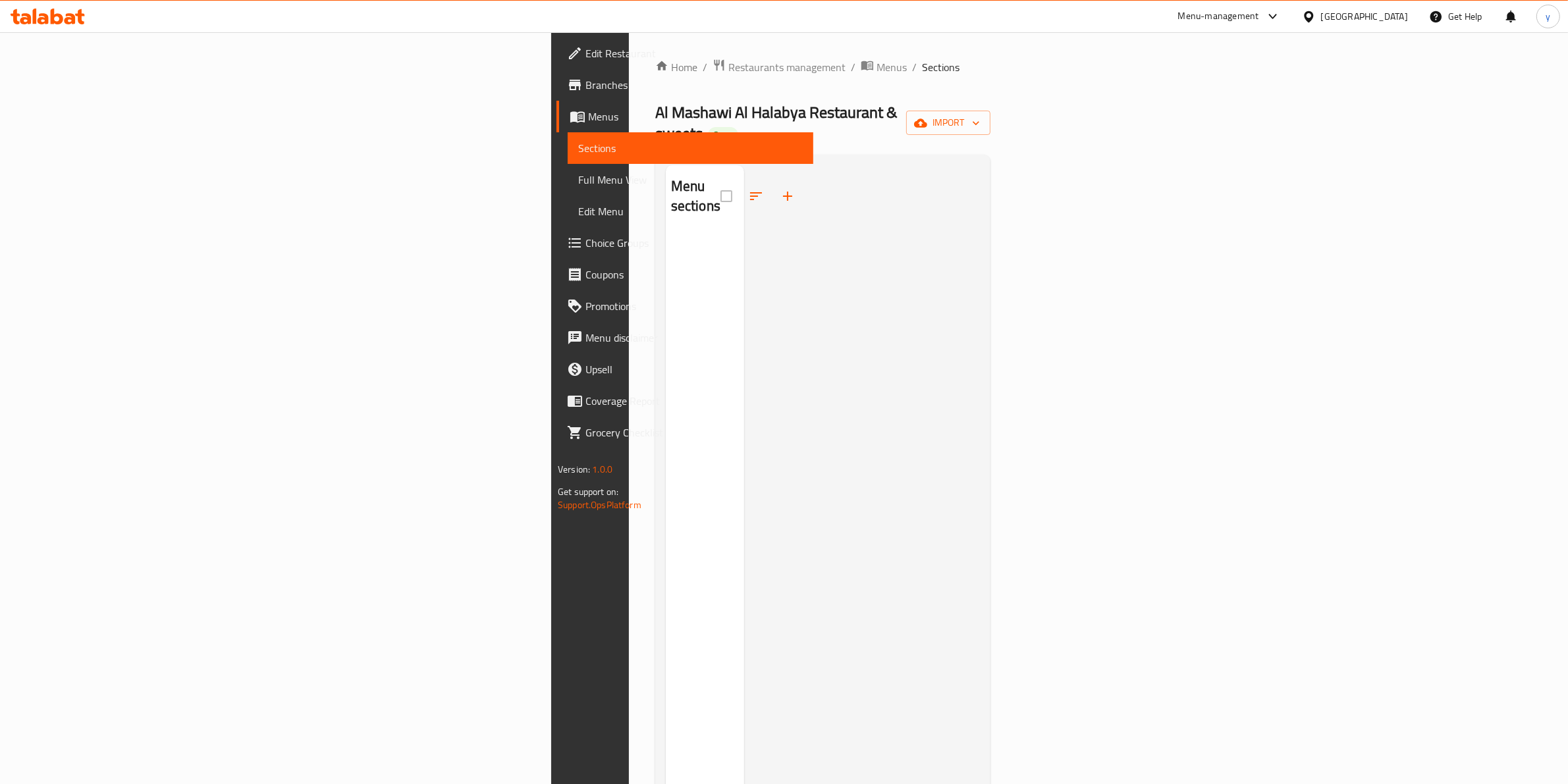
click at [588, 116] on span "Menus" at bounding box center [695, 116] width 215 height 16
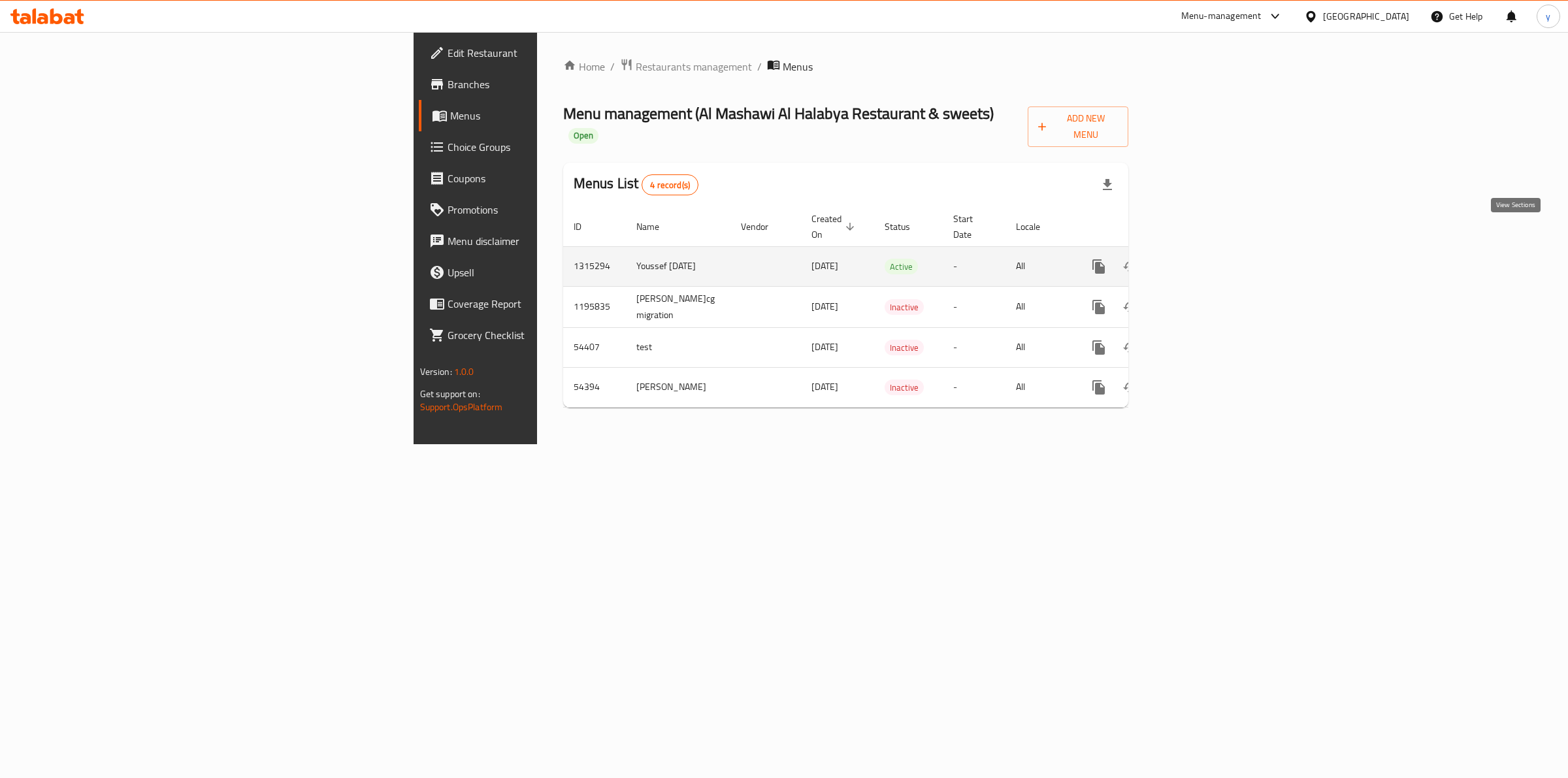
click at [1209, 251] on link "enhanced table" at bounding box center [1192, 266] width 31 height 31
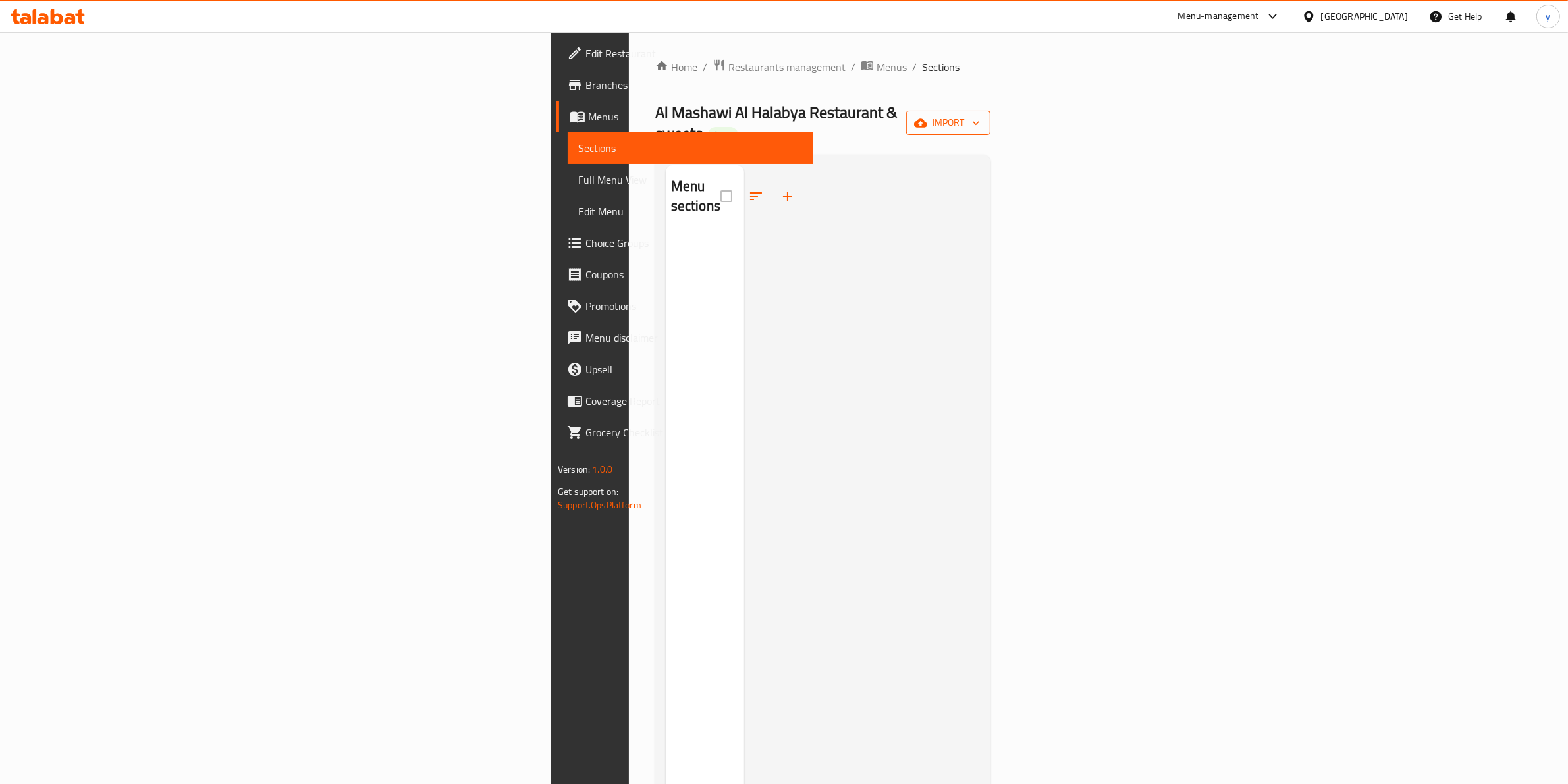
click at [980, 123] on span "import" at bounding box center [948, 123] width 64 height 16
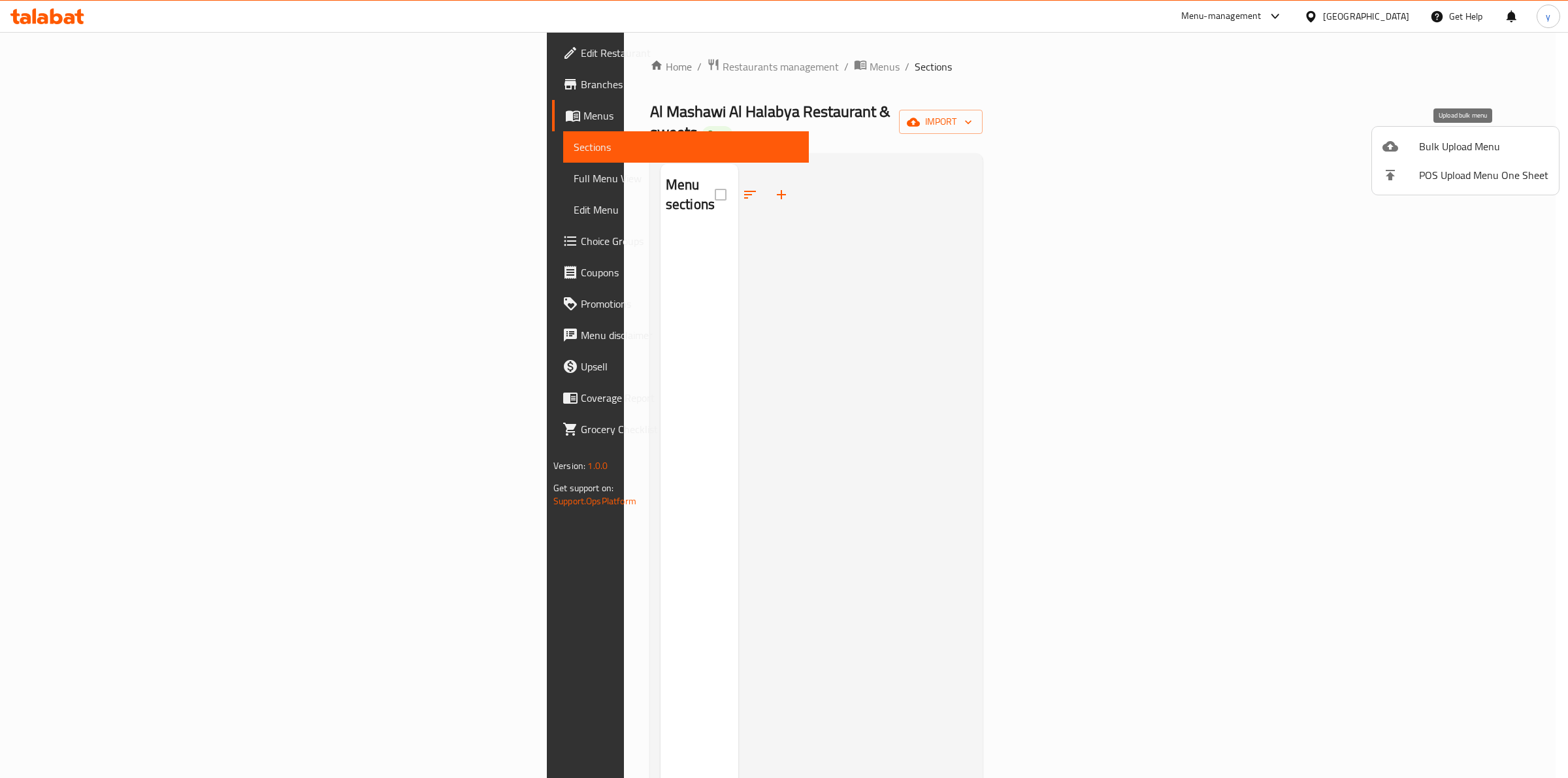
click at [1453, 139] on span "Bulk Upload Menu" at bounding box center [1484, 147] width 130 height 16
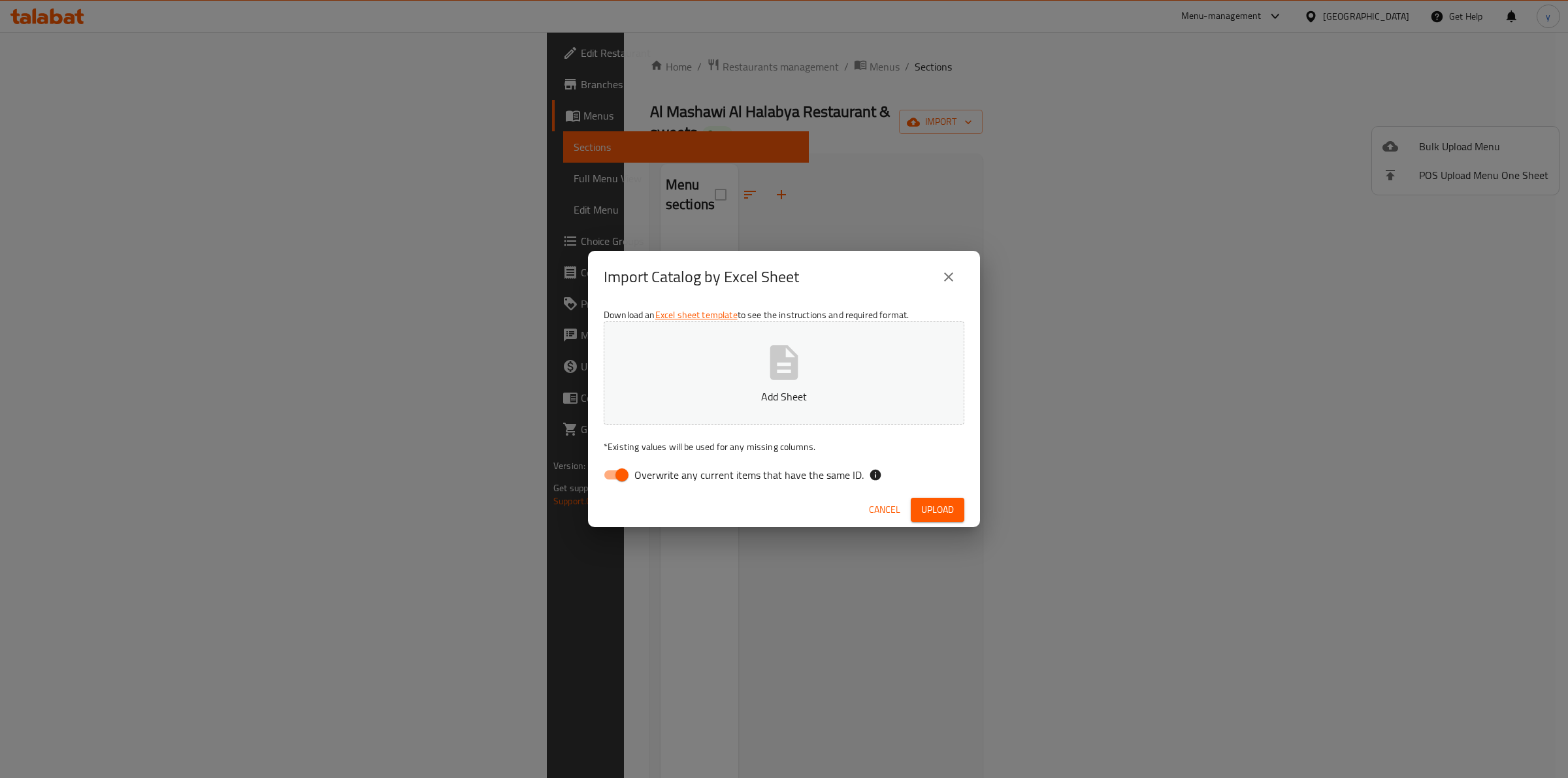
click at [716, 471] on span "Overwrite any current items that have the same ID." at bounding box center [749, 475] width 229 height 16
click at [660, 471] on input "Overwrite any current items that have the same ID." at bounding box center [622, 475] width 75 height 25
checkbox input "false"
click at [746, 387] on button "Add Sheet" at bounding box center [784, 373] width 361 height 103
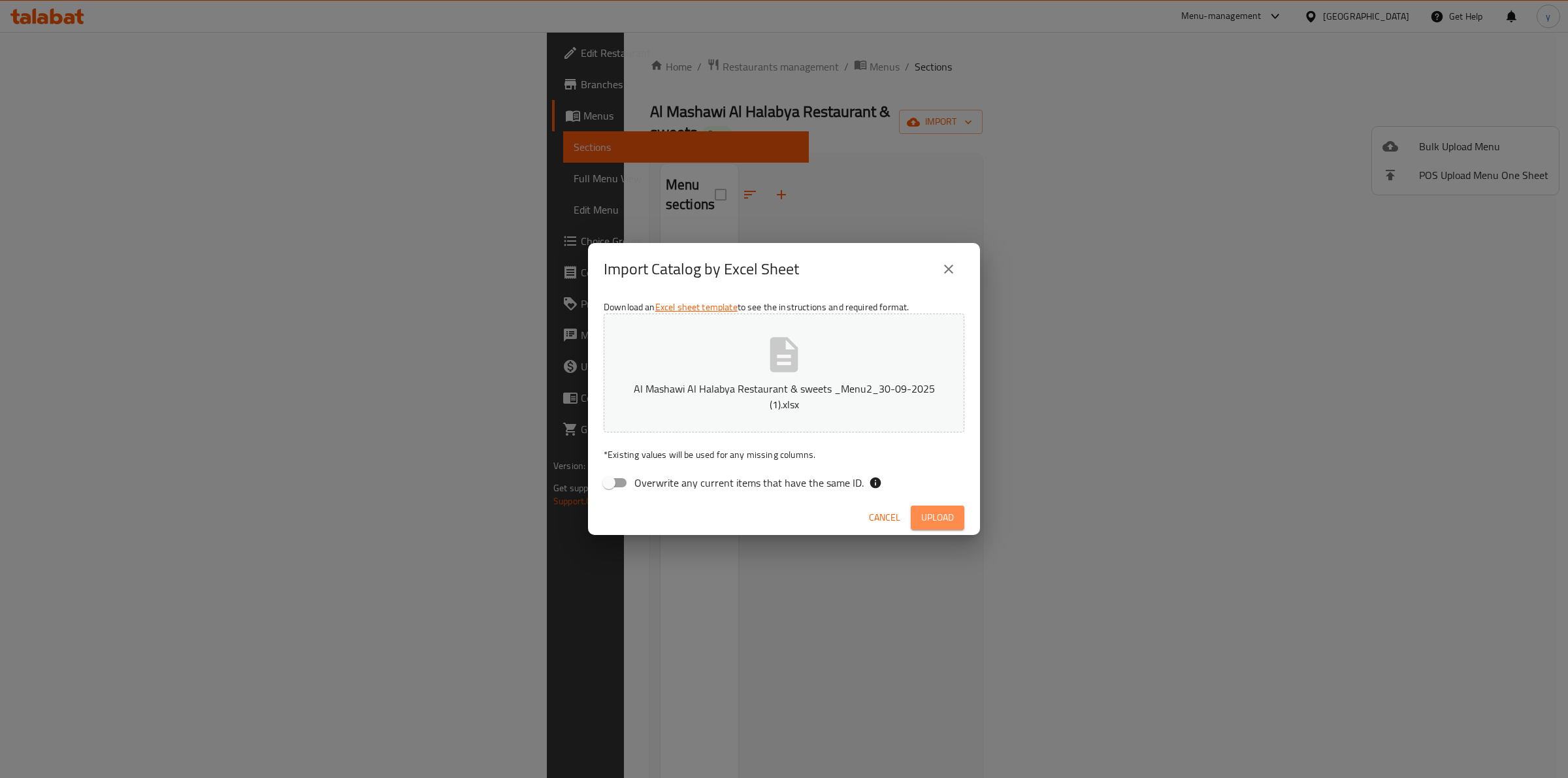
click at [948, 525] on span "Upload" at bounding box center [937, 517] width 33 height 16
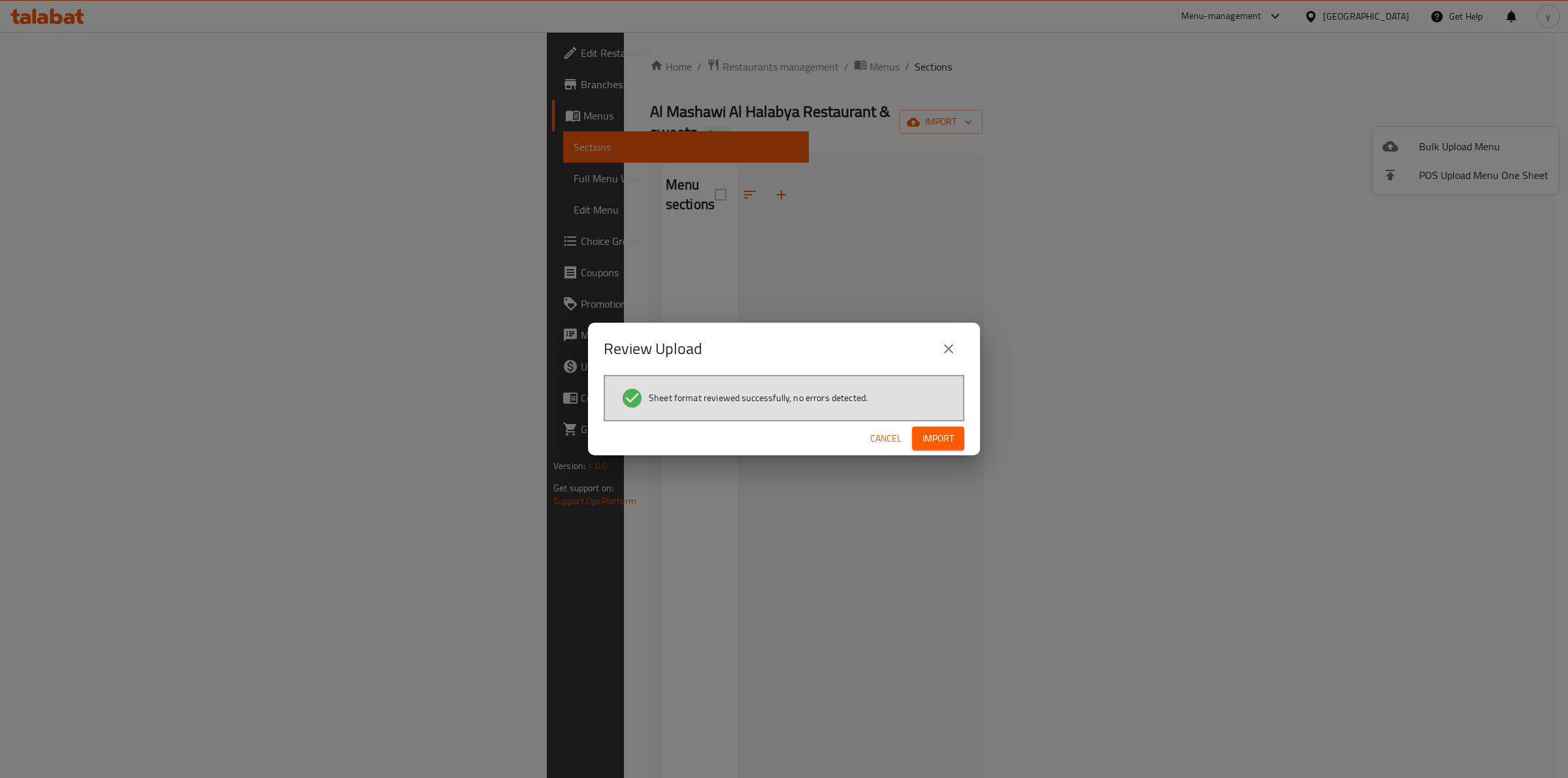
click at [930, 442] on span "Import" at bounding box center [938, 438] width 31 height 16
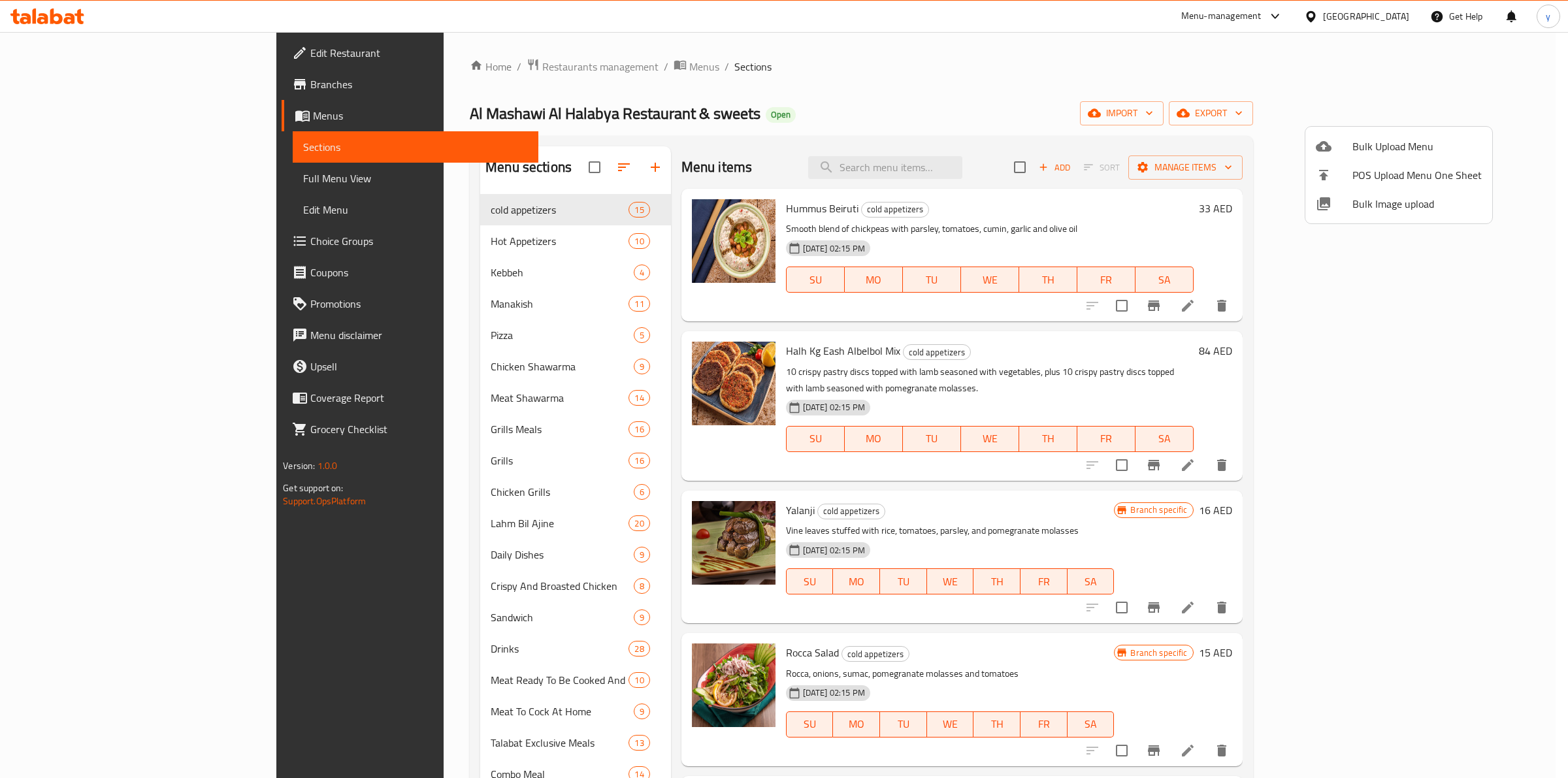
click at [1124, 88] on div at bounding box center [784, 389] width 1568 height 778
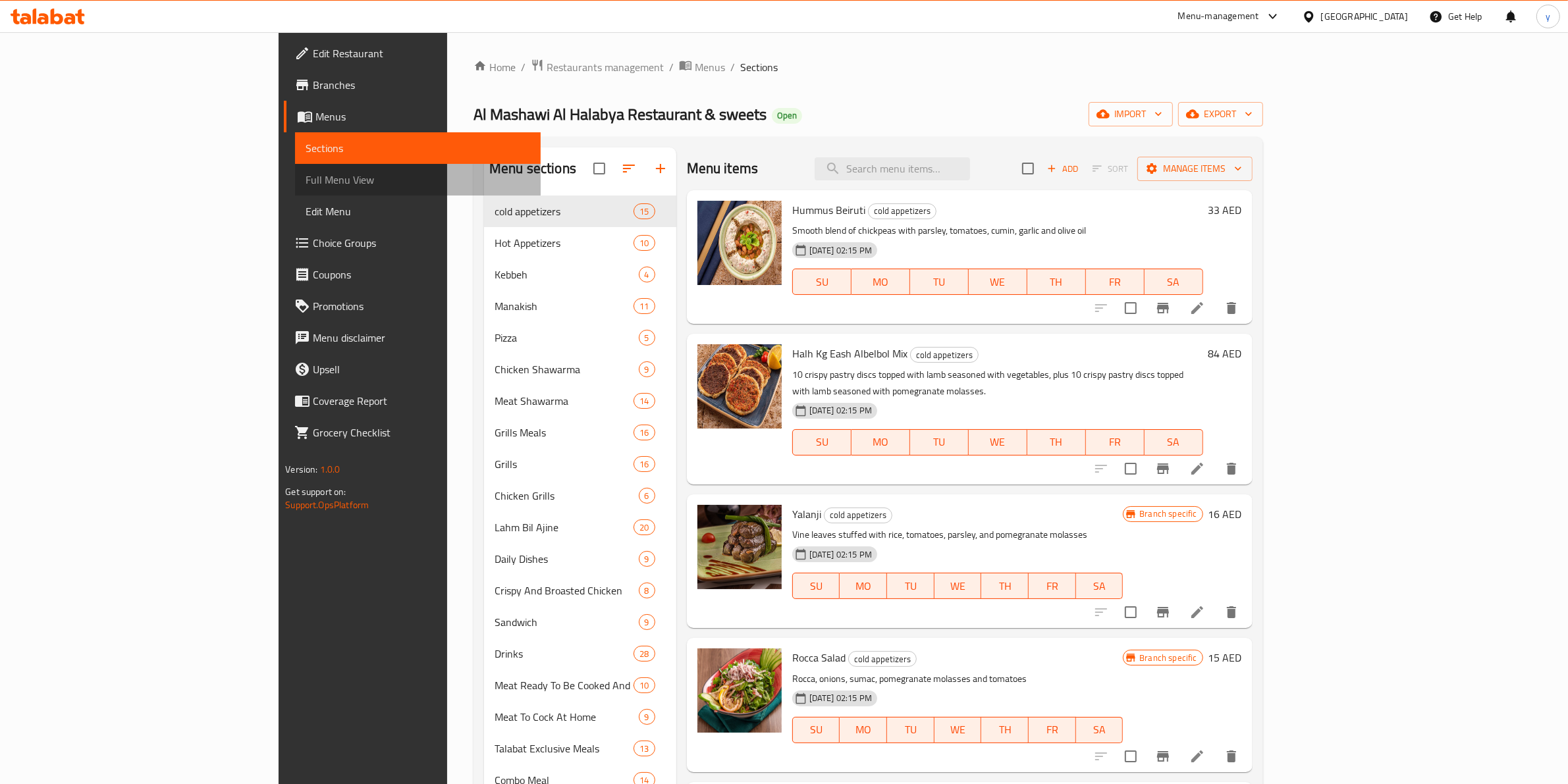
click at [306, 172] on span "Full Menu View" at bounding box center [418, 180] width 225 height 16
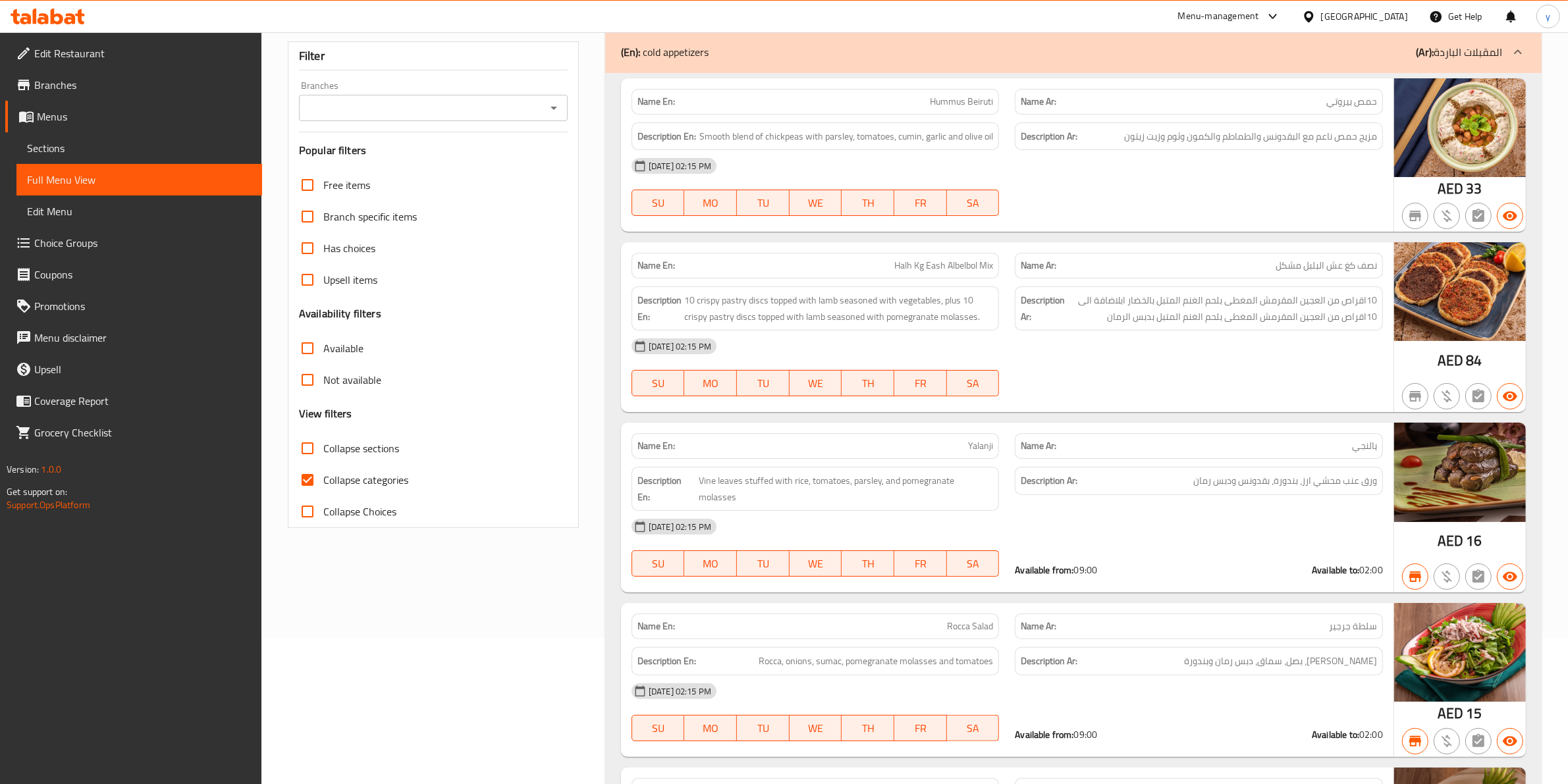
scroll to position [494, 0]
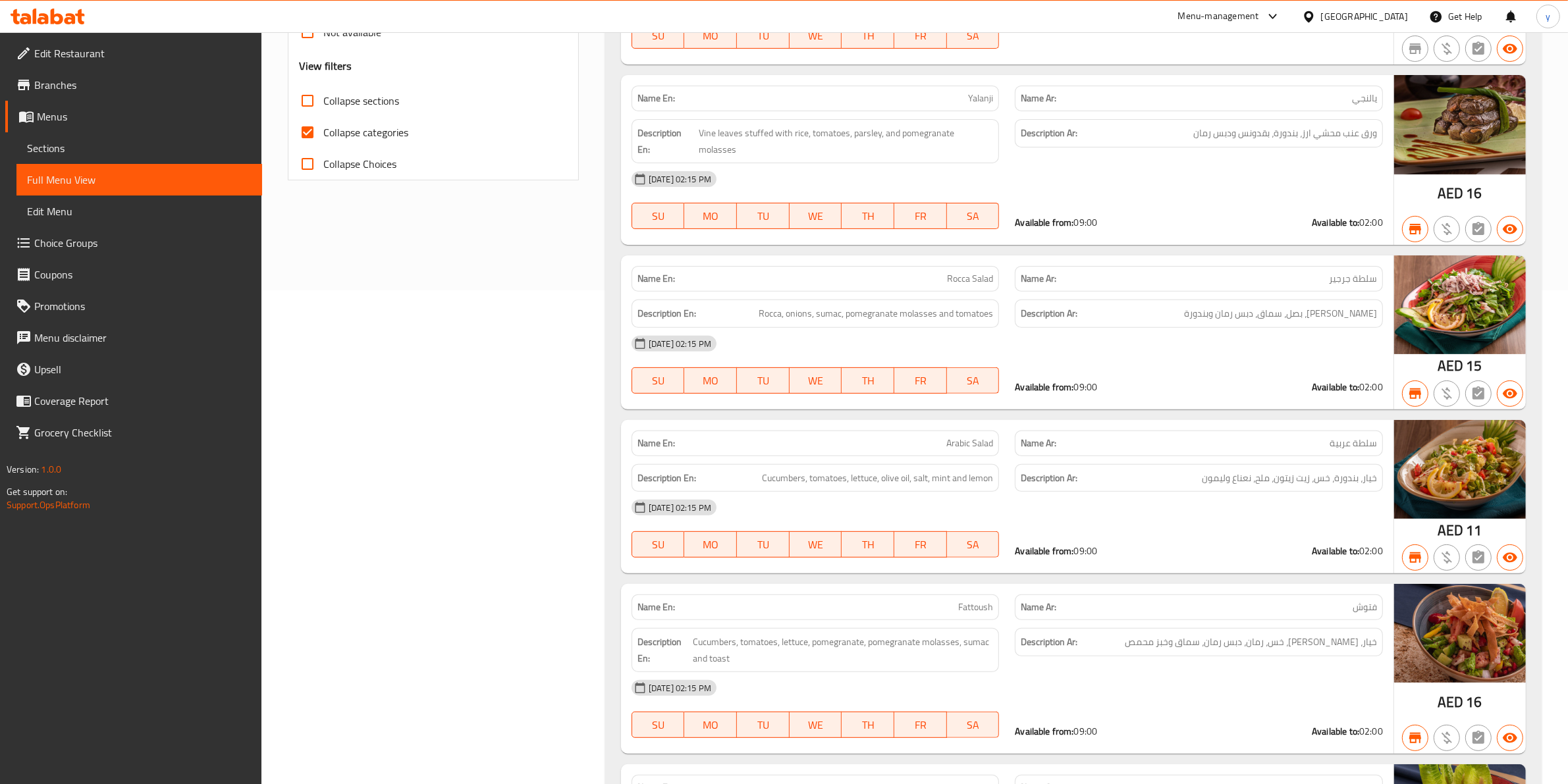
click at [392, 128] on span "Collapse categories" at bounding box center [366, 133] width 85 height 16
click at [323, 128] on input "Collapse categories" at bounding box center [307, 132] width 31 height 31
checkbox input "false"
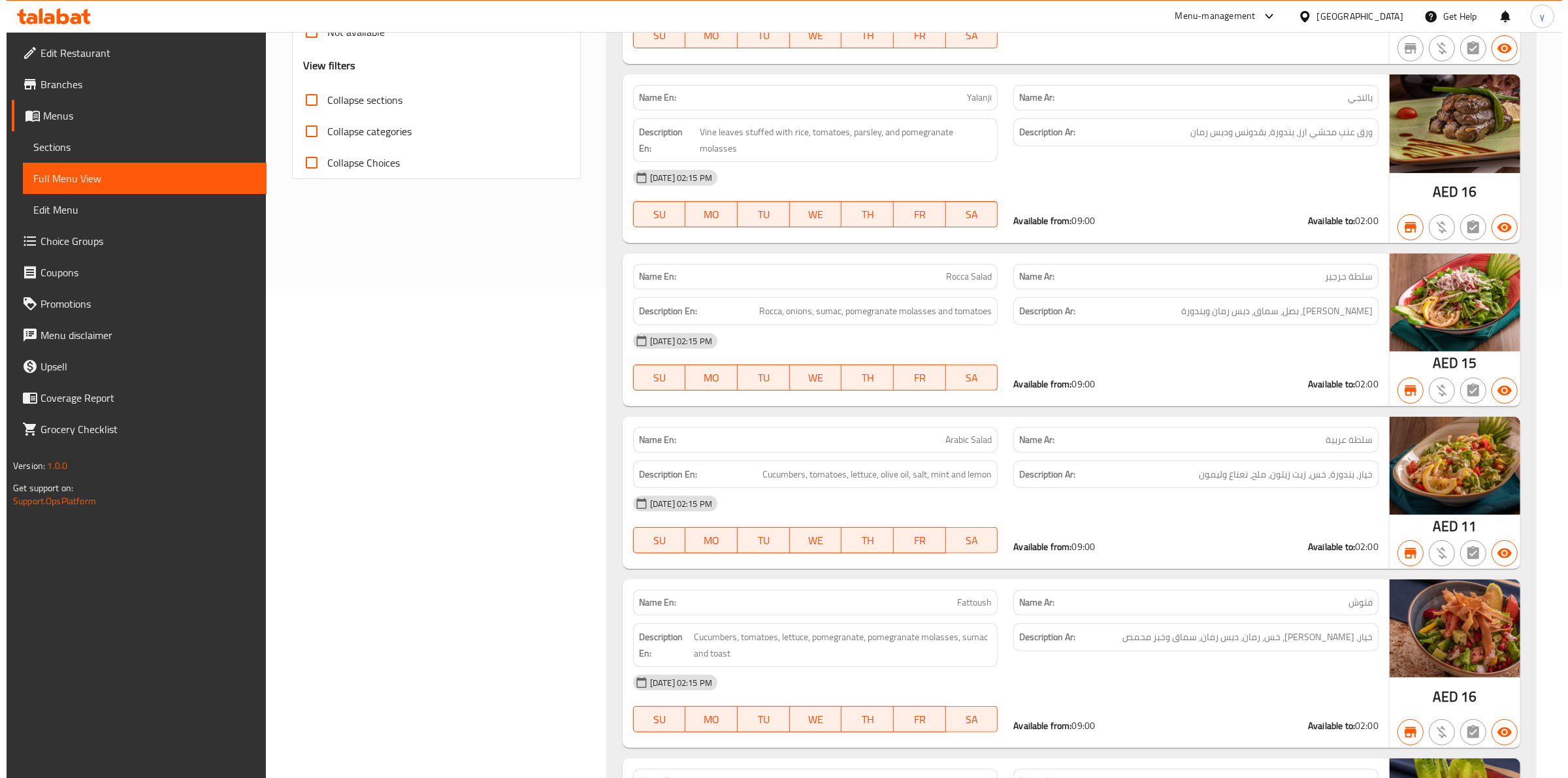
scroll to position [0, 0]
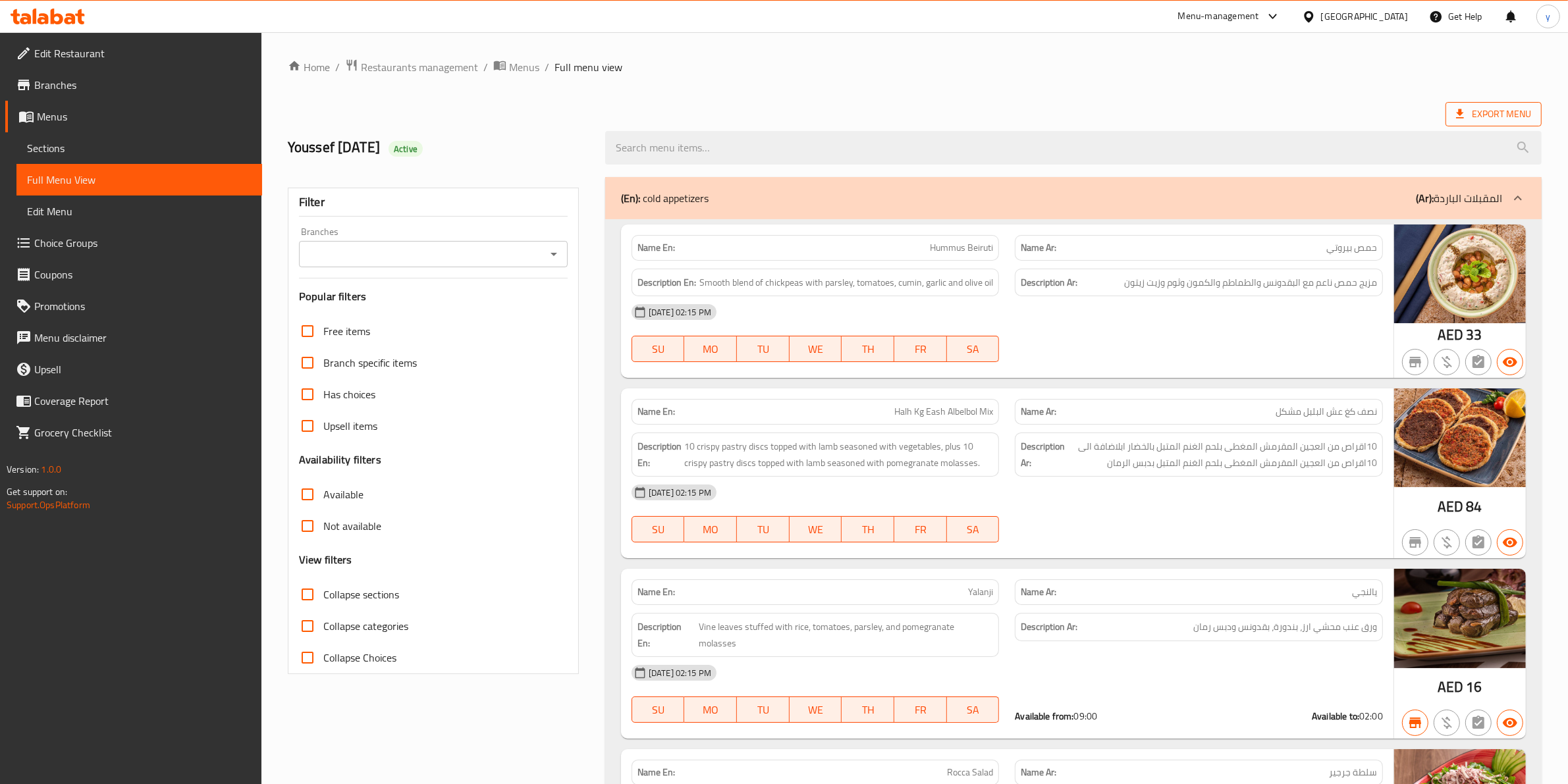
click at [1464, 113] on icon at bounding box center [1460, 114] width 13 height 13
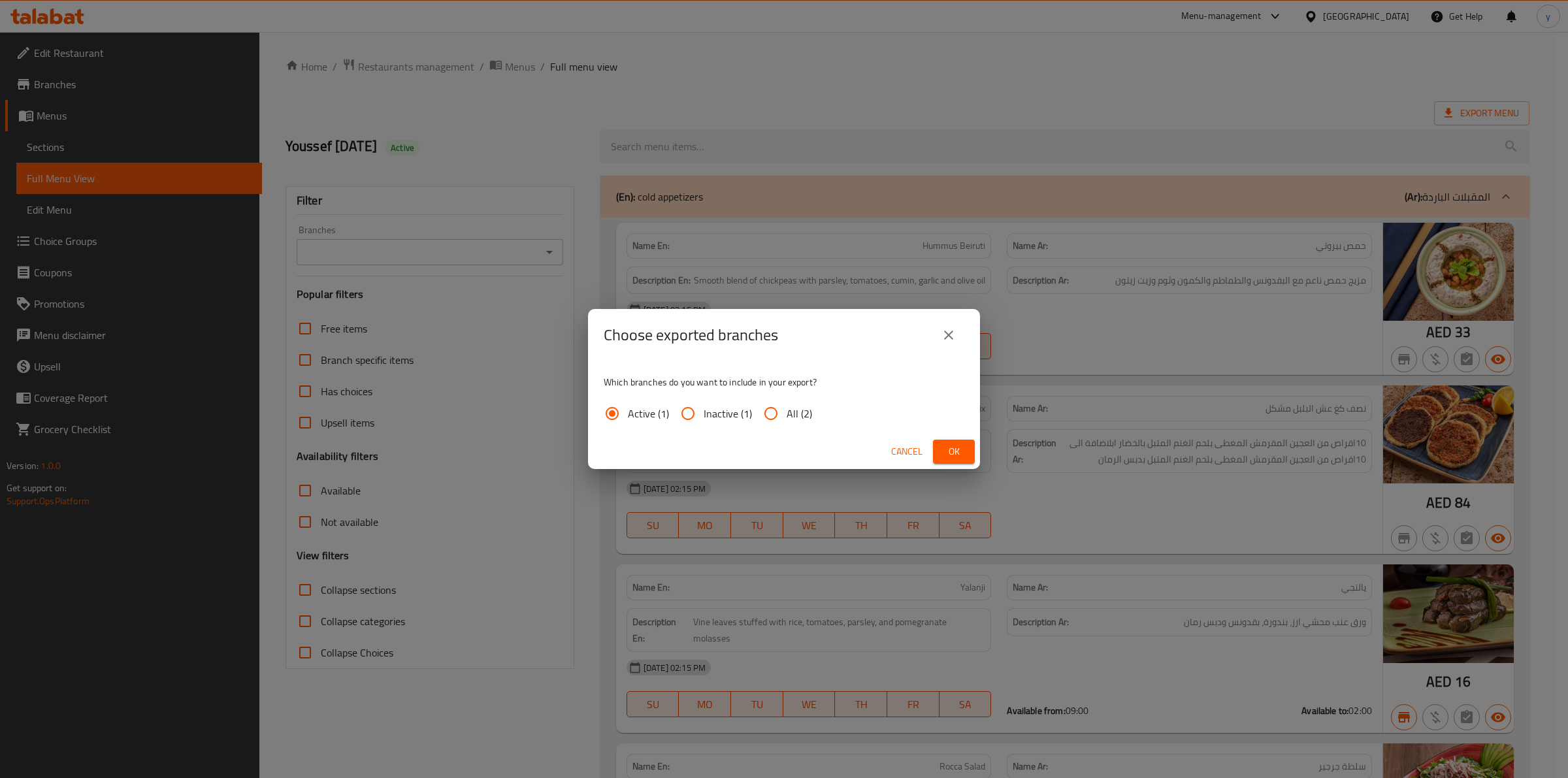
click at [769, 410] on input "All (2)" at bounding box center [771, 413] width 31 height 31
radio input "true"
click at [954, 445] on span "Ok" at bounding box center [954, 452] width 21 height 16
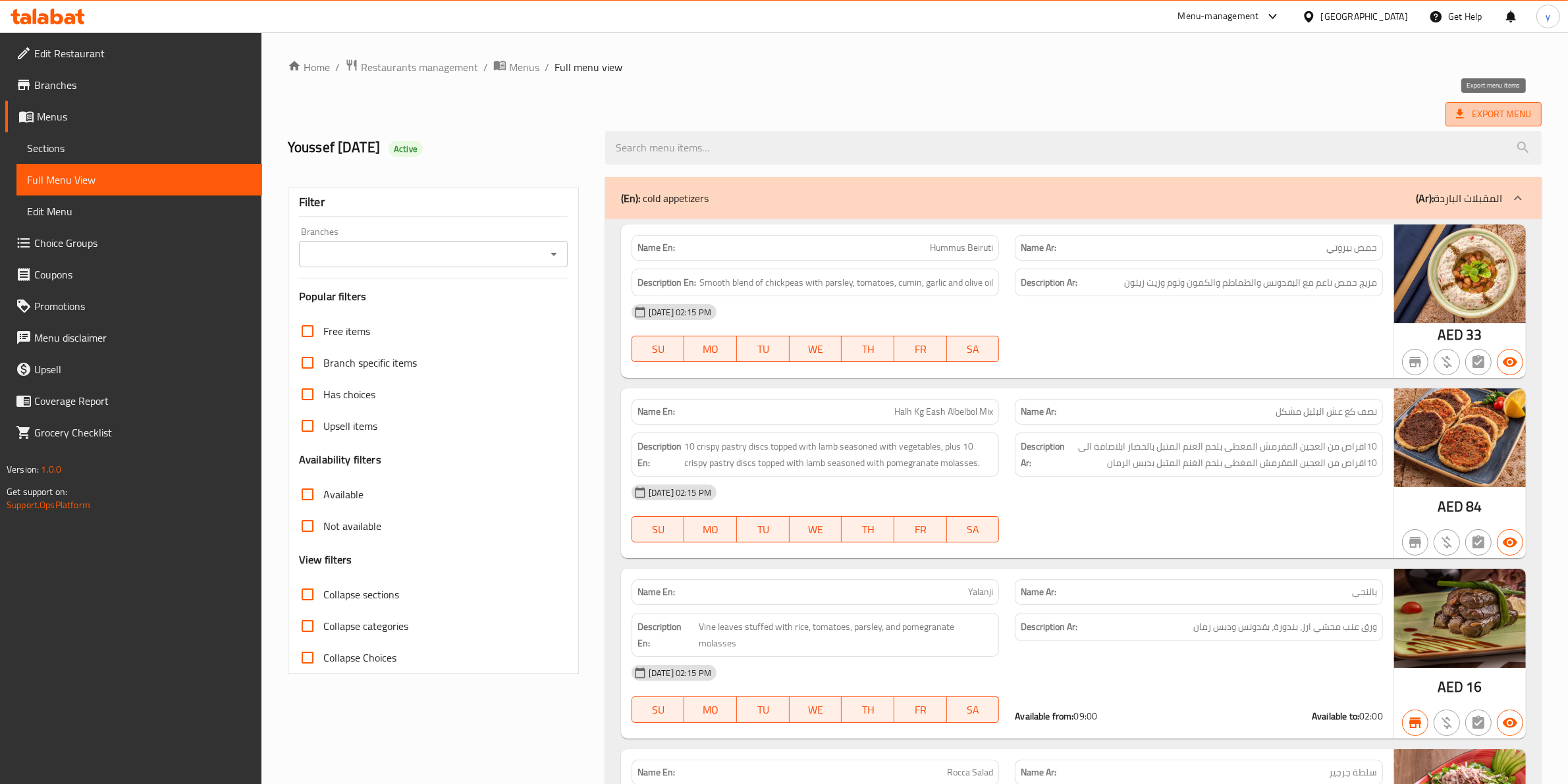
click at [1510, 116] on span "Export Menu" at bounding box center [1494, 114] width 75 height 16
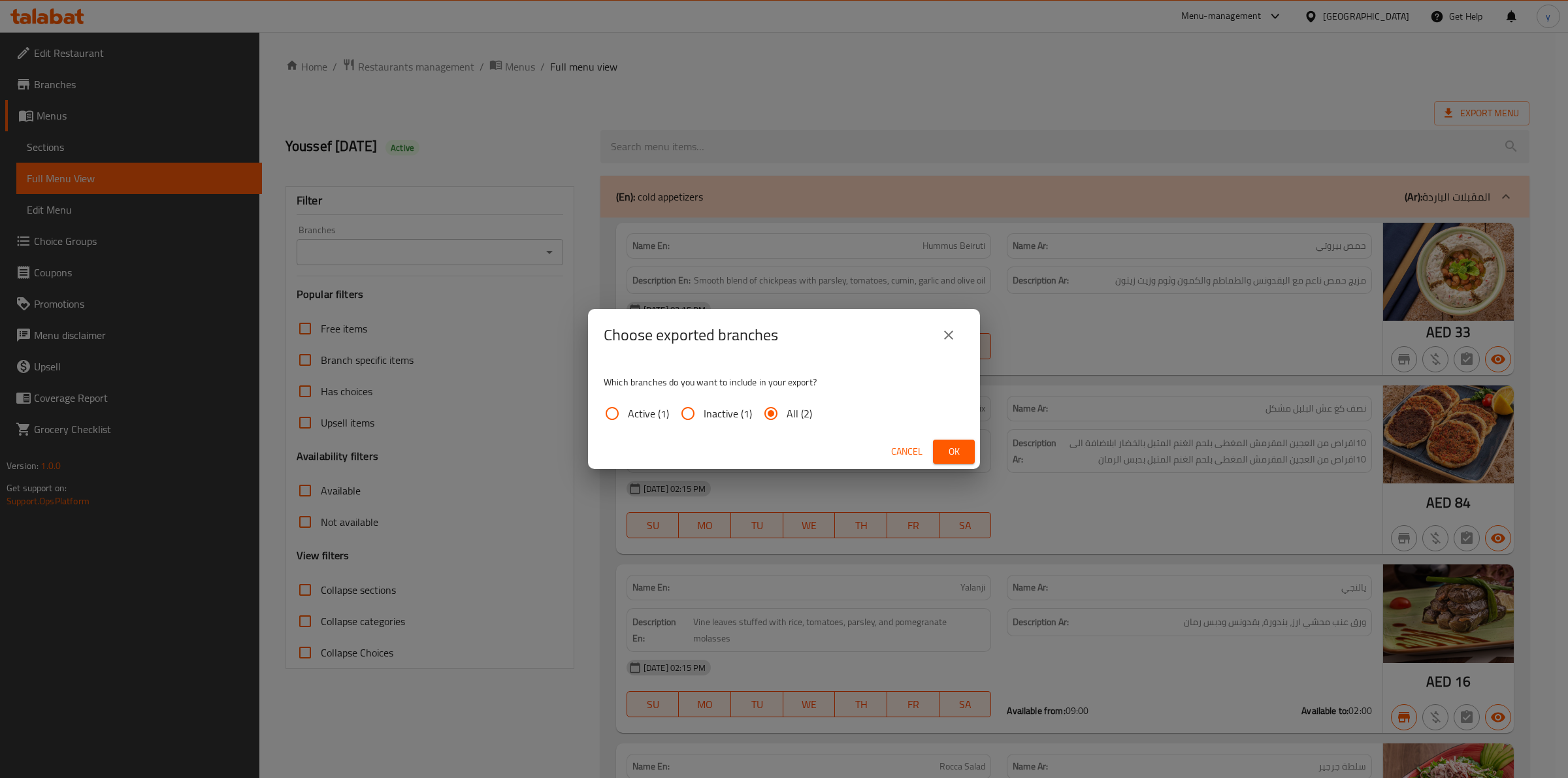
click at [949, 454] on span "Ok" at bounding box center [954, 452] width 21 height 16
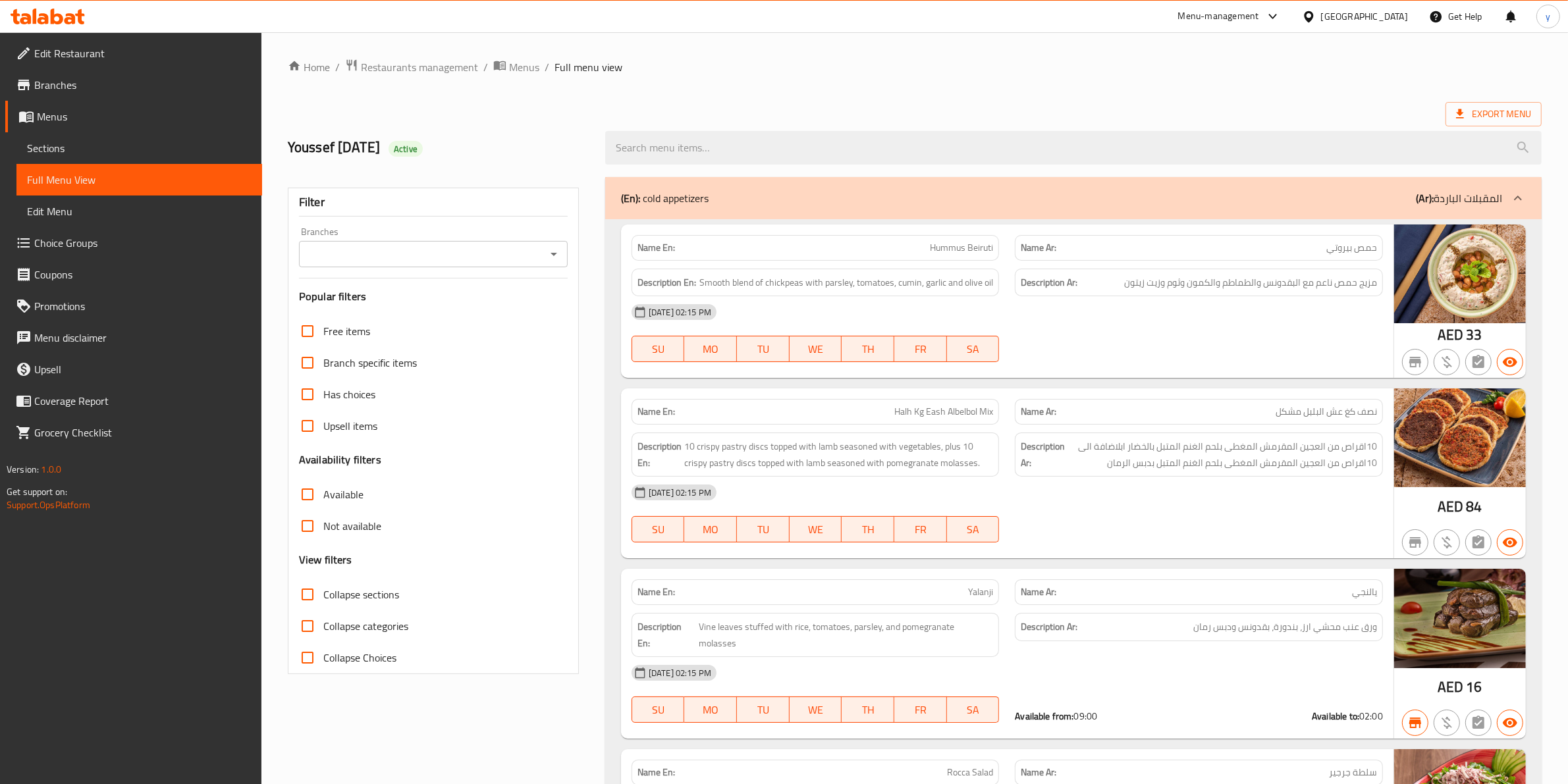
click at [76, 90] on span "Branches" at bounding box center [142, 85] width 218 height 16
